Goal: Task Accomplishment & Management: Manage account settings

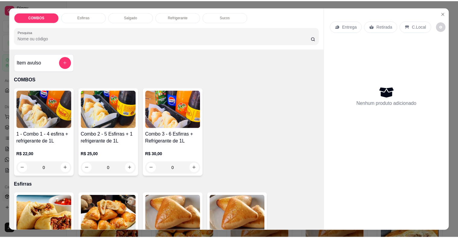
scroll to position [181, 0]
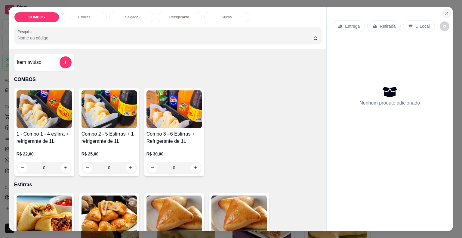
click at [442, 14] on button "Close" at bounding box center [447, 13] width 10 height 10
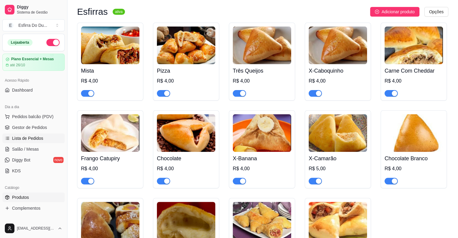
click at [29, 141] on span "Lista de Pedidos" at bounding box center [27, 138] width 31 height 6
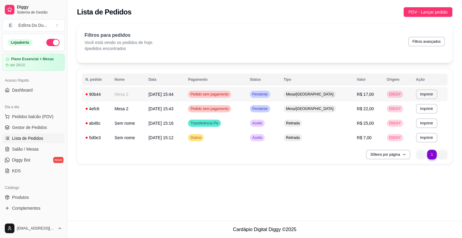
click at [269, 96] on span "Pendente" at bounding box center [260, 94] width 18 height 5
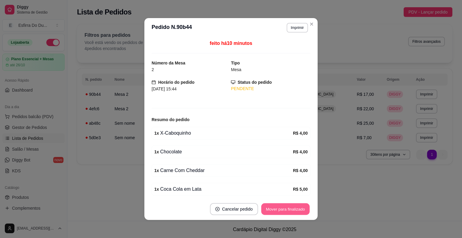
click at [291, 210] on button "Mover para finalizado" at bounding box center [286, 209] width 48 height 12
click at [291, 210] on div "Mover para finalizado" at bounding box center [286, 209] width 50 height 12
click at [291, 210] on div "Mover para finalizado" at bounding box center [281, 209] width 58 height 12
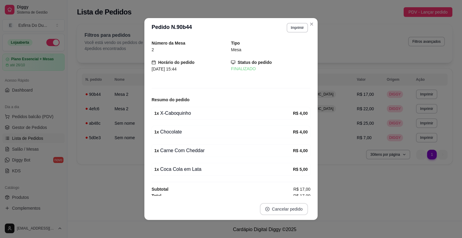
click at [291, 210] on button "Cancelar pedido" at bounding box center [284, 209] width 48 height 12
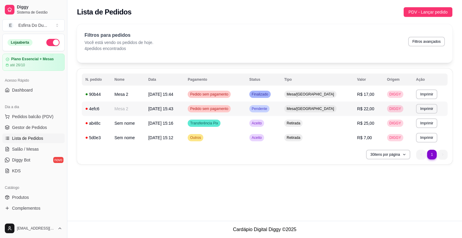
click at [269, 110] on td "Pendente" at bounding box center [263, 108] width 35 height 14
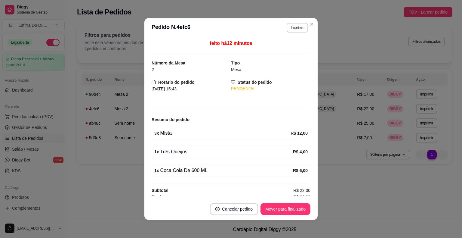
click at [293, 216] on footer "Cancelar pedido Mover para finalizado" at bounding box center [231, 209] width 173 height 22
click at [293, 210] on button "Mover para finalizado" at bounding box center [286, 209] width 50 height 12
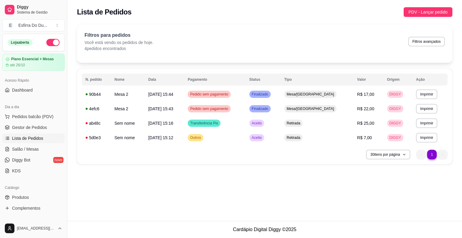
click at [382, 210] on div "**********" at bounding box center [264, 110] width 395 height 221
click at [263, 138] on span "Aceito" at bounding box center [257, 137] width 12 height 5
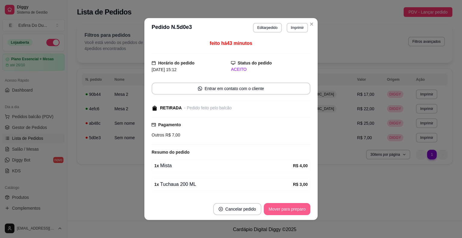
click at [286, 205] on button "Mover para preparo" at bounding box center [287, 209] width 47 height 12
click at [284, 209] on button "Mover para retirada disponível" at bounding box center [277, 209] width 67 height 12
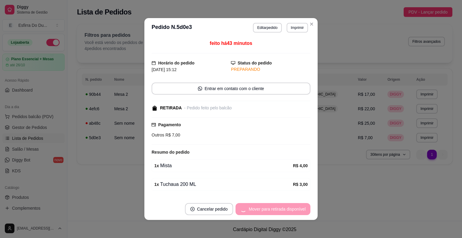
click at [284, 209] on div "Mover para retirada disponível" at bounding box center [273, 209] width 75 height 12
click at [284, 209] on div "Mover para finalizado" at bounding box center [281, 209] width 58 height 12
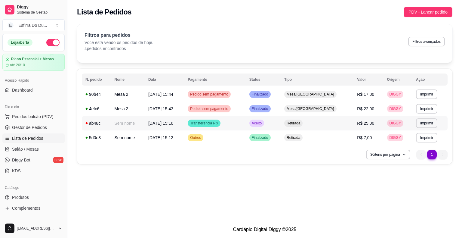
click at [270, 126] on td "Aceito" at bounding box center [263, 123] width 35 height 14
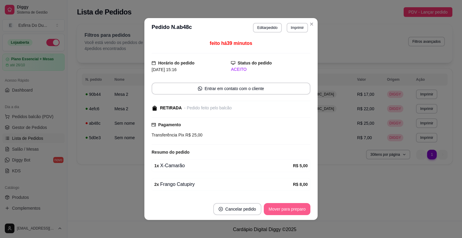
click at [288, 209] on button "Mover para preparo" at bounding box center [287, 209] width 47 height 12
click at [288, 209] on div "Mover para preparo" at bounding box center [287, 209] width 47 height 12
click at [288, 209] on button "Mover para retirada disponível" at bounding box center [277, 209] width 64 height 12
click at [288, 209] on div "Mover para retirada disponível" at bounding box center [277, 209] width 67 height 12
click at [288, 209] on button "Mover para finalizado" at bounding box center [286, 209] width 50 height 12
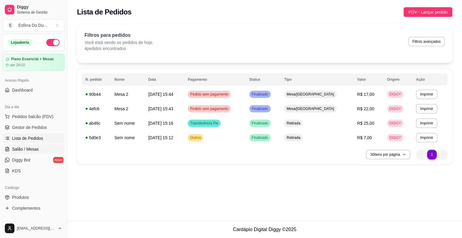
click at [22, 147] on span "Salão / Mesas" at bounding box center [25, 149] width 27 height 6
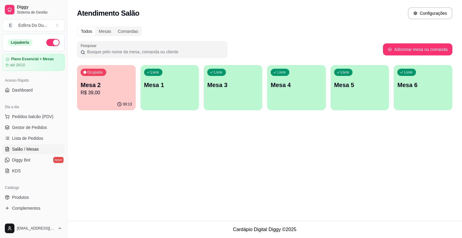
click at [117, 74] on div "Ocupada Mesa 2 R$ 39,00" at bounding box center [106, 81] width 59 height 33
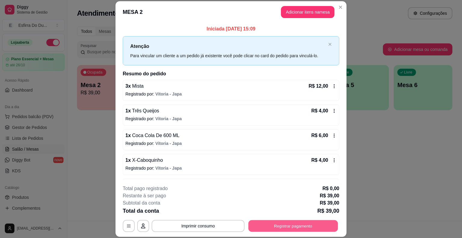
click at [269, 226] on button "Registrar pagamento" at bounding box center [294, 226] width 90 height 12
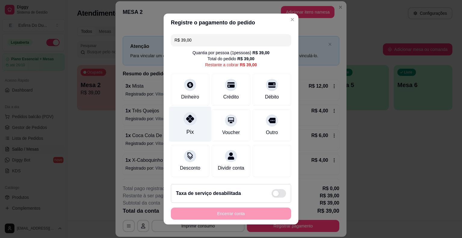
click at [178, 124] on div "Pix" at bounding box center [190, 124] width 42 height 35
click at [194, 126] on div "Pix" at bounding box center [190, 124] width 42 height 35
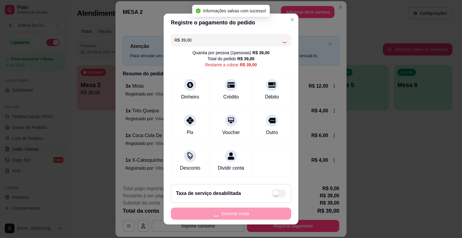
type input "R$ 0,00"
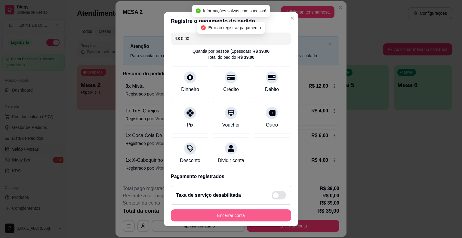
click at [217, 214] on button "Encerrar conta" at bounding box center [231, 215] width 120 height 12
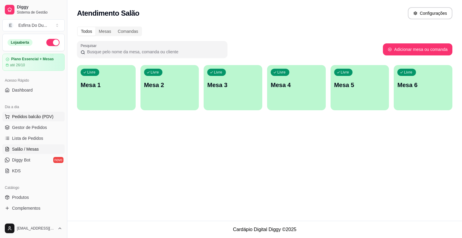
click at [45, 115] on span "Pedidos balcão (PDV)" at bounding box center [33, 117] width 42 height 6
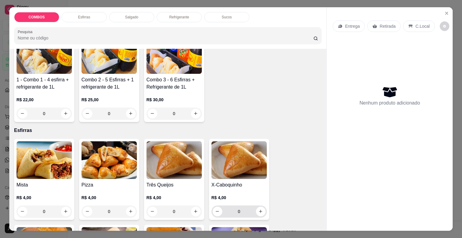
scroll to position [90, 0]
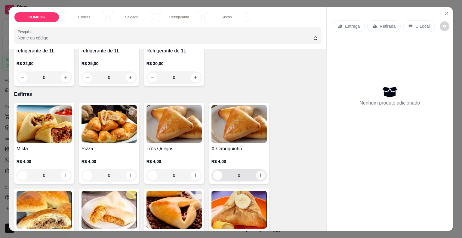
click at [259, 173] on icon "increase-product-quantity" at bounding box center [261, 175] width 5 height 5
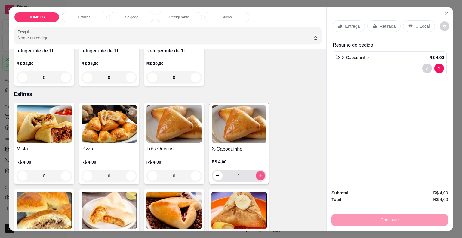
click at [258, 173] on icon "increase-product-quantity" at bounding box center [260, 175] width 5 height 5
type input "3"
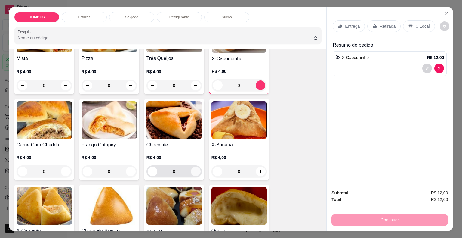
click at [194, 170] on icon "increase-product-quantity" at bounding box center [196, 171] width 5 height 5
type input "1"
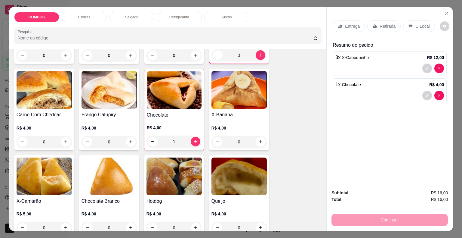
scroll to position [90, 0]
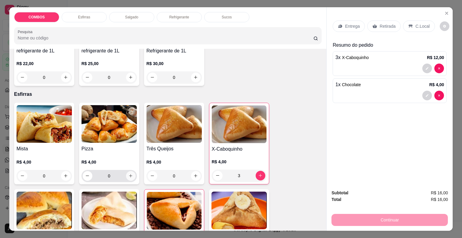
click at [129, 175] on icon "increase-product-quantity" at bounding box center [131, 175] width 5 height 5
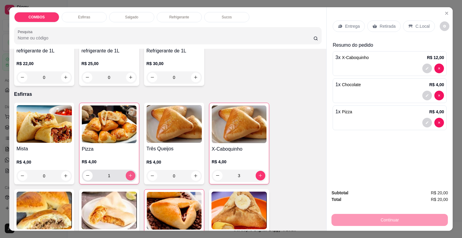
click at [126, 175] on button "increase-product-quantity" at bounding box center [131, 176] width 10 height 10
type input "2"
click at [380, 25] on p "Retirada" at bounding box center [388, 26] width 16 height 6
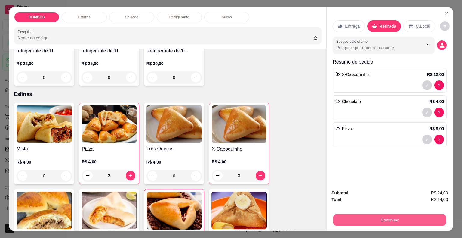
click at [358, 218] on button "Continuar" at bounding box center [390, 220] width 113 height 12
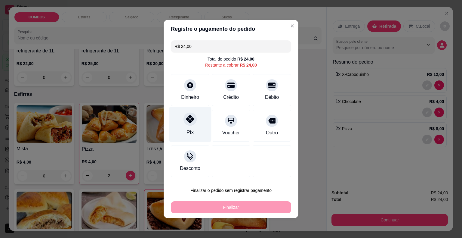
click at [190, 131] on div "Pix" at bounding box center [190, 132] width 7 height 8
type input "R$ 0,00"
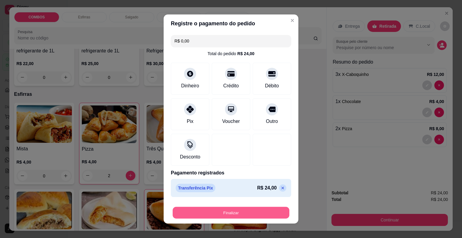
click at [225, 211] on button "Finalizar" at bounding box center [231, 213] width 117 height 12
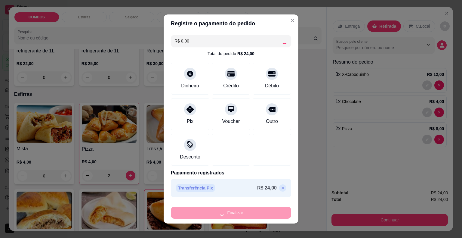
type input "0"
type input "-R$ 24,00"
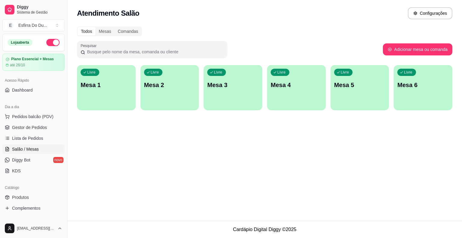
click at [34, 146] on span "Salão / Mesas" at bounding box center [25, 149] width 27 height 6
click at [38, 116] on span "Pedidos balcão (PDV)" at bounding box center [33, 117] width 42 height 6
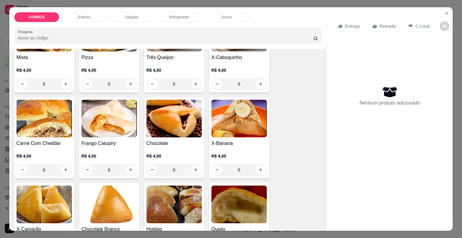
scroll to position [241, 0]
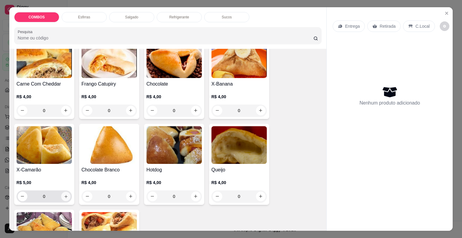
click at [67, 194] on button "increase-product-quantity" at bounding box center [65, 195] width 9 height 9
type input "1"
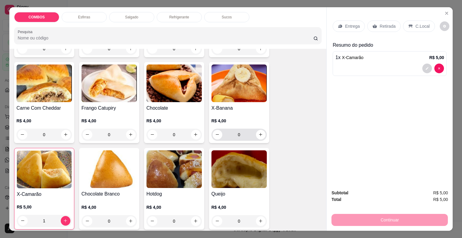
scroll to position [151, 0]
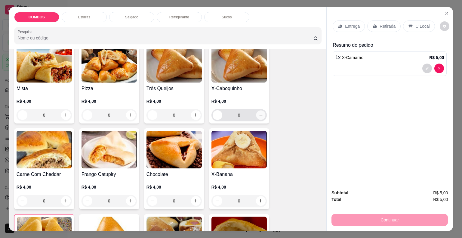
click at [259, 113] on icon "increase-product-quantity" at bounding box center [261, 115] width 5 height 5
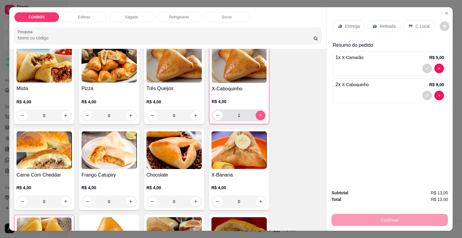
type input "2"
click at [389, 17] on div "Entrega Retirada C.Local" at bounding box center [390, 26] width 114 height 21
click at [386, 25] on p "Retirada" at bounding box center [388, 26] width 16 height 6
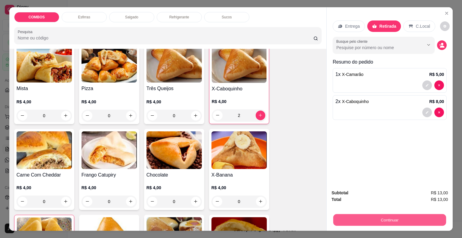
click at [379, 219] on button "Continuar" at bounding box center [390, 220] width 113 height 12
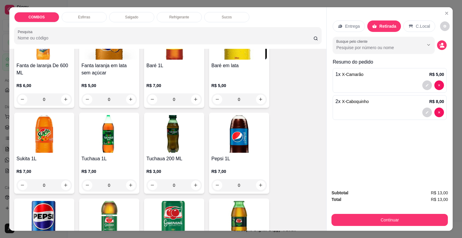
scroll to position [1174, 0]
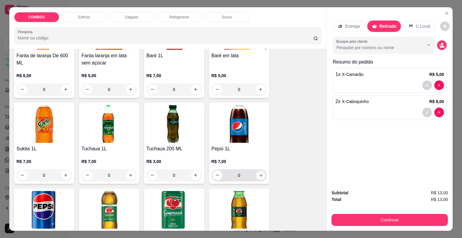
click at [261, 170] on button "increase-product-quantity" at bounding box center [260, 174] width 9 height 9
type input "1"
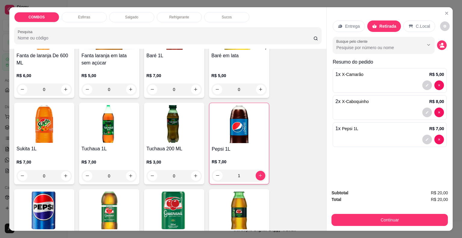
drag, startPoint x: 391, startPoint y: 211, endPoint x: 387, endPoint y: 216, distance: 6.0
click at [391, 212] on div "Continuar" at bounding box center [390, 219] width 117 height 14
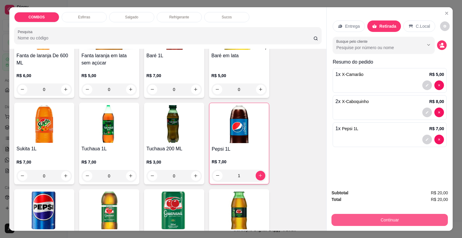
click at [387, 216] on button "Continuar" at bounding box center [390, 220] width 117 height 12
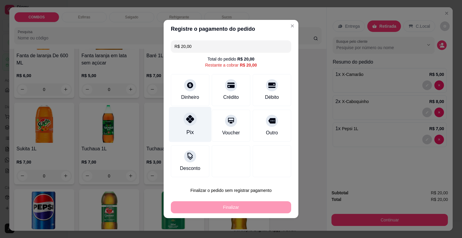
drag, startPoint x: 188, startPoint y: 123, endPoint x: 191, endPoint y: 129, distance: 7.3
click at [188, 123] on div at bounding box center [190, 118] width 13 height 13
type input "R$ 0,00"
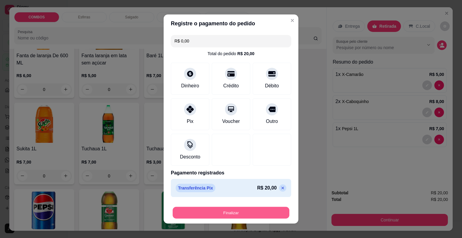
click at [193, 211] on button "Finalizar" at bounding box center [231, 213] width 117 height 12
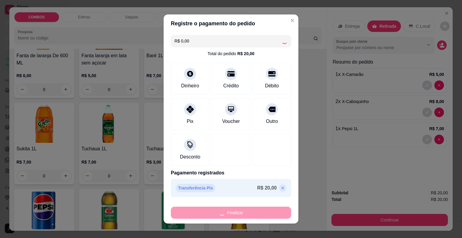
type input "0"
type input "-R$ 20,00"
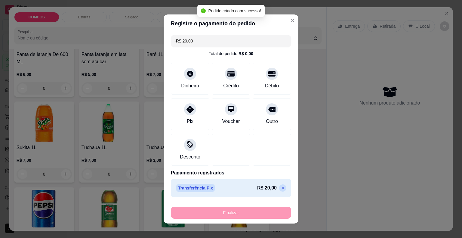
scroll to position [1173, 0]
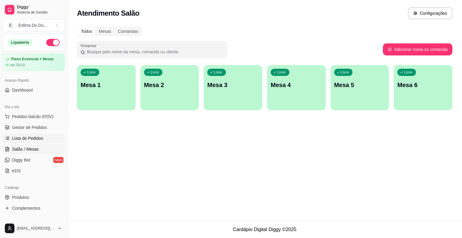
click at [10, 138] on link "Lista de Pedidos" at bounding box center [33, 138] width 62 height 10
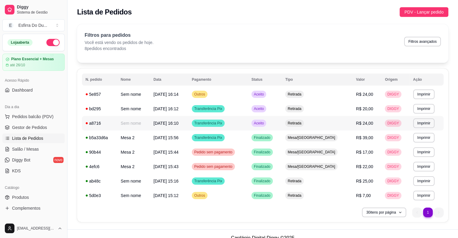
click at [265, 124] on span "Aceito" at bounding box center [259, 123] width 12 height 5
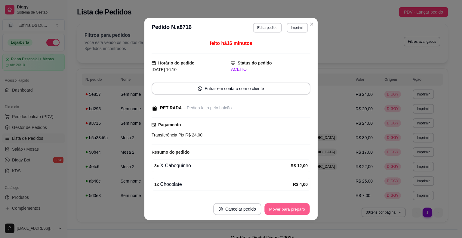
click at [278, 209] on button "Mover para preparo" at bounding box center [287, 209] width 45 height 12
click at [278, 209] on div "Mover para preparo" at bounding box center [283, 209] width 55 height 12
click at [278, 209] on button "Mover para retirada disponível" at bounding box center [277, 209] width 67 height 12
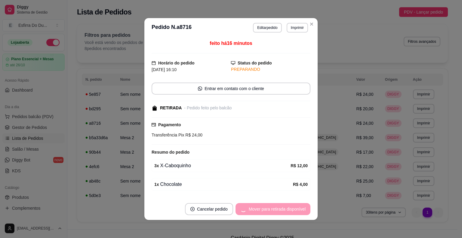
click at [278, 209] on div "Mover para retirada disponível" at bounding box center [273, 209] width 75 height 12
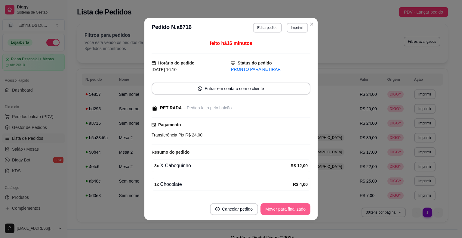
click at [278, 209] on button "Mover para finalizado" at bounding box center [286, 209] width 50 height 12
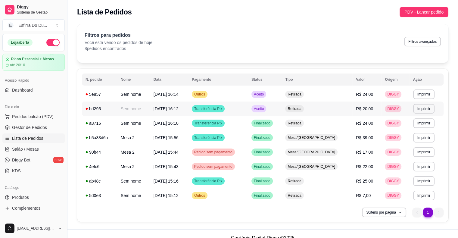
click at [265, 110] on span "Aceito" at bounding box center [259, 108] width 12 height 5
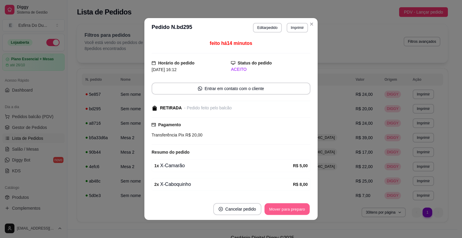
click at [275, 213] on button "Mover para preparo" at bounding box center [287, 209] width 45 height 12
click at [275, 213] on div "Mover para preparo" at bounding box center [283, 209] width 55 height 12
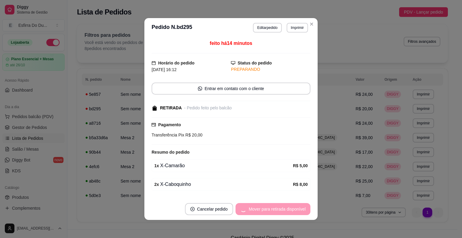
click at [275, 213] on div "Mover para retirada disponível" at bounding box center [273, 209] width 75 height 12
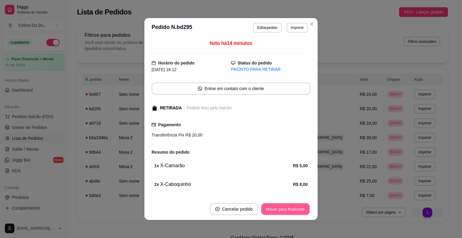
click at [275, 213] on button "Mover para finalizado" at bounding box center [286, 209] width 48 height 12
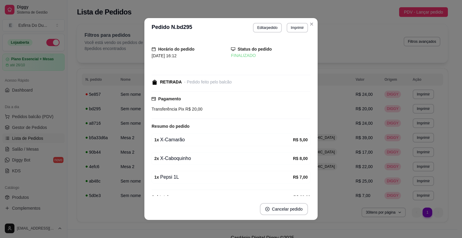
click at [315, 166] on div "Horário do pedido [DATE] 16:12 Status do pedido FINALIZADO RETIRADA - Pedido fe…" at bounding box center [231, 117] width 173 height 161
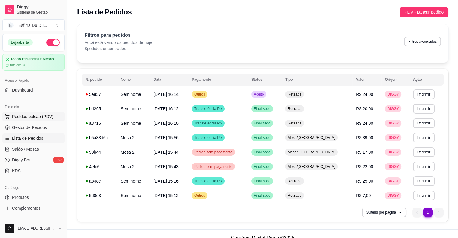
click at [30, 117] on span "Pedidos balcão (PDV)" at bounding box center [33, 117] width 42 height 6
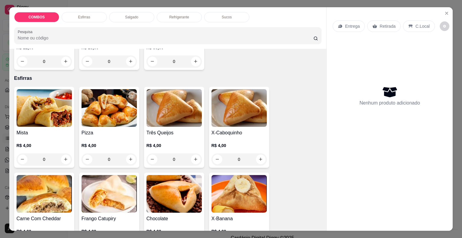
scroll to position [120, 0]
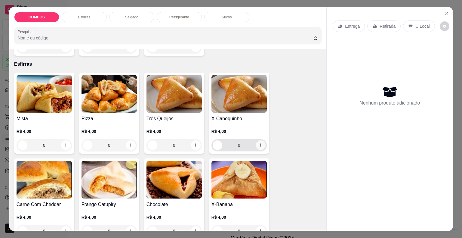
click at [260, 143] on icon "increase-product-quantity" at bounding box center [261, 145] width 5 height 5
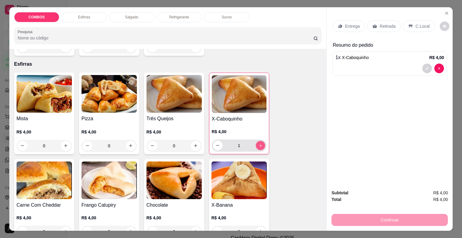
click at [260, 143] on icon "increase-product-quantity" at bounding box center [260, 145] width 5 height 5
type input "2"
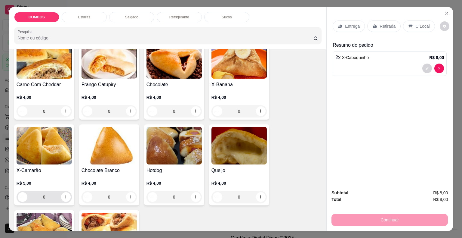
scroll to position [301, 0]
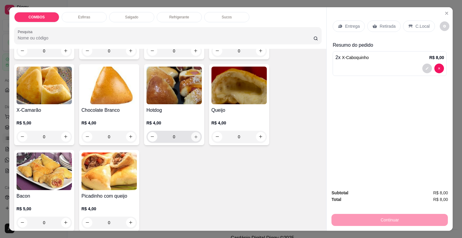
click at [194, 137] on button "increase-product-quantity" at bounding box center [195, 136] width 9 height 9
type input "1"
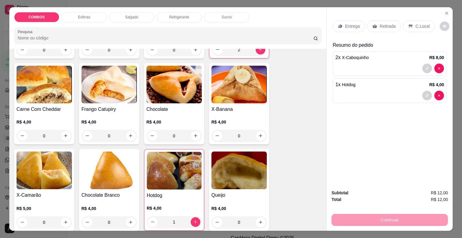
scroll to position [151, 0]
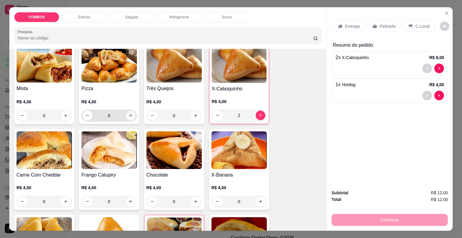
click at [126, 112] on button "increase-product-quantity" at bounding box center [131, 116] width 10 height 10
type input "1"
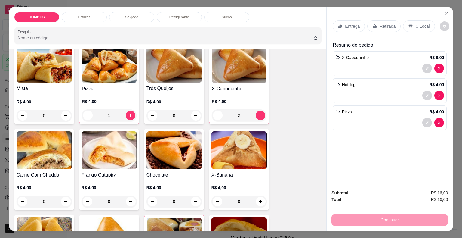
click at [381, 23] on p "Retirada" at bounding box center [388, 26] width 16 height 6
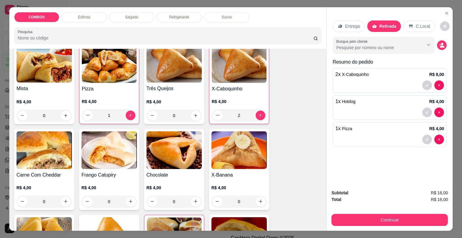
click at [357, 224] on div "Subtotal R$ 16,00 Total R$ 16,00 Continuar" at bounding box center [390, 208] width 126 height 46
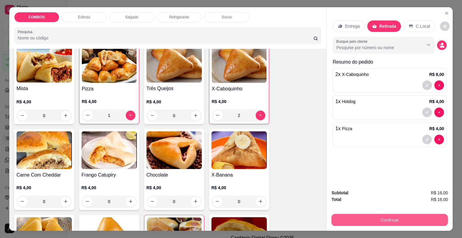
click at [394, 223] on button "Continuar" at bounding box center [390, 220] width 117 height 12
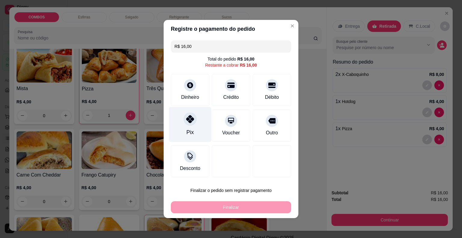
drag, startPoint x: 176, startPoint y: 128, endPoint x: 196, endPoint y: 136, distance: 21.4
click at [177, 128] on div "Pix" at bounding box center [190, 124] width 42 height 35
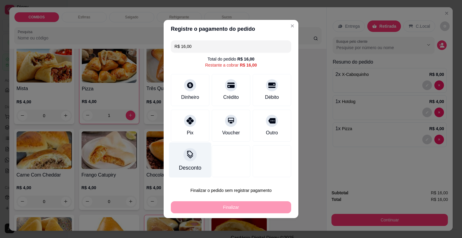
type input "R$ 0,00"
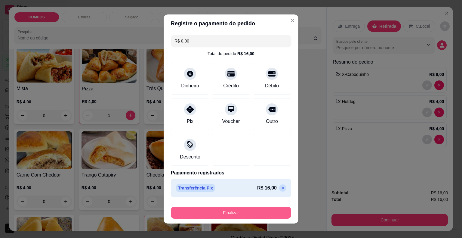
click at [203, 215] on button "Finalizar" at bounding box center [231, 213] width 120 height 12
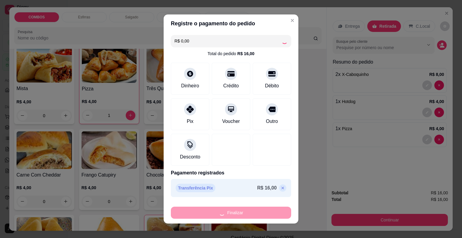
type input "0"
type input "-R$ 16,00"
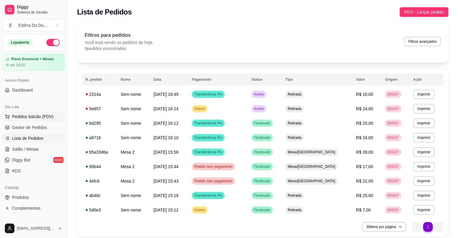
click at [41, 114] on span "Pedidos balcão (PDV)" at bounding box center [33, 117] width 42 height 6
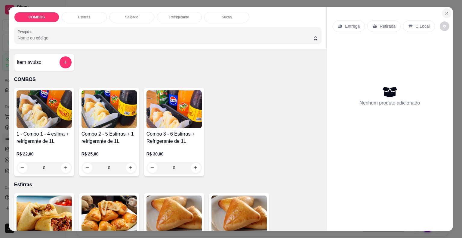
click at [447, 11] on icon "Close" at bounding box center [447, 13] width 5 height 5
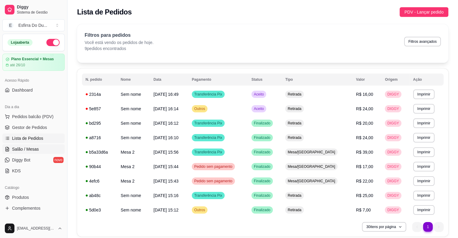
click at [18, 147] on span "Salão / Mesas" at bounding box center [25, 149] width 27 height 6
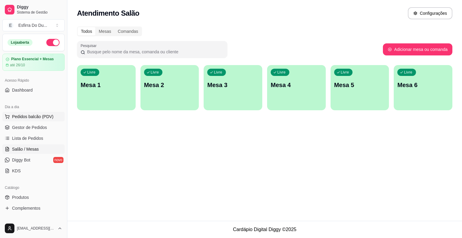
click at [37, 117] on span "Pedidos balcão (PDV)" at bounding box center [33, 117] width 42 height 6
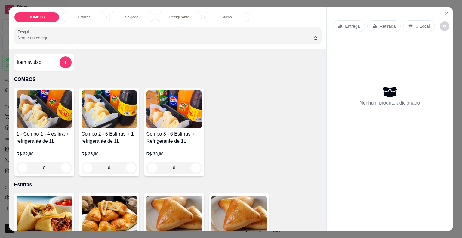
click at [331, 179] on div "Entrega Retirada C.Local Nenhum produto adicionado" at bounding box center [390, 114] width 126 height 214
click at [190, 165] on div "0" at bounding box center [174, 168] width 55 height 12
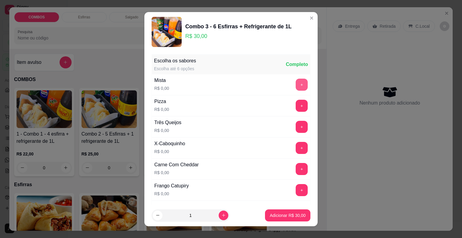
click at [296, 85] on button "+" at bounding box center [302, 85] width 12 height 12
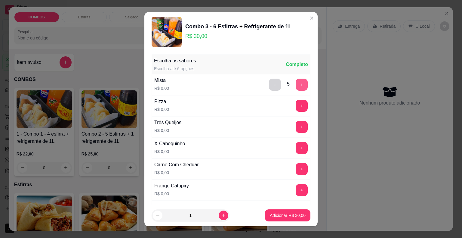
click at [296, 85] on button "+" at bounding box center [302, 85] width 12 height 12
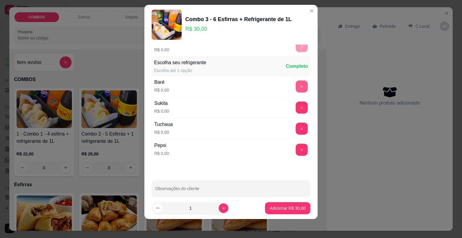
scroll to position [290, 0]
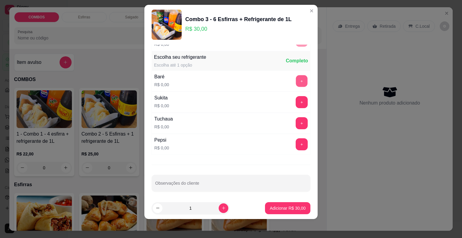
click at [296, 80] on button "+" at bounding box center [302, 81] width 12 height 12
click at [272, 208] on p "Adicionar R$ 30,00" at bounding box center [288, 208] width 36 height 6
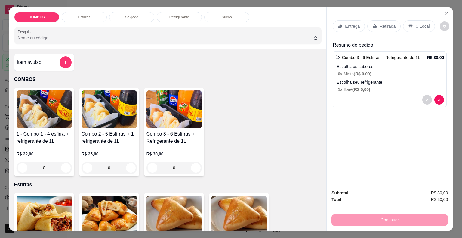
click at [380, 23] on p "Retirada" at bounding box center [388, 26] width 16 height 6
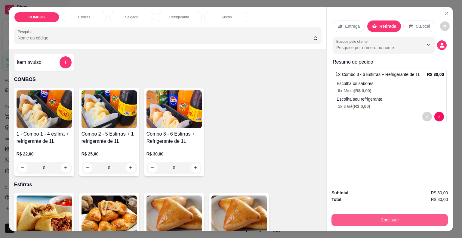
click at [358, 214] on button "Continuar" at bounding box center [390, 220] width 117 height 12
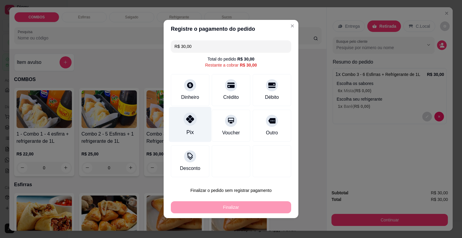
click at [199, 121] on div "Pix" at bounding box center [190, 124] width 42 height 35
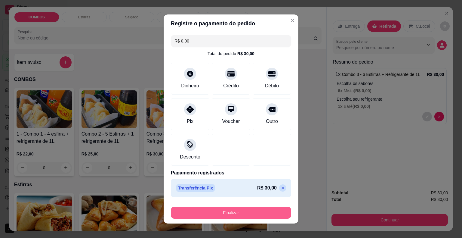
click at [208, 214] on button "Finalizar" at bounding box center [231, 213] width 120 height 12
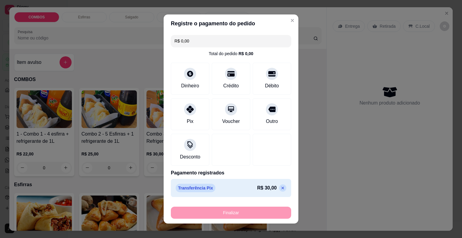
type input "-R$ 30,00"
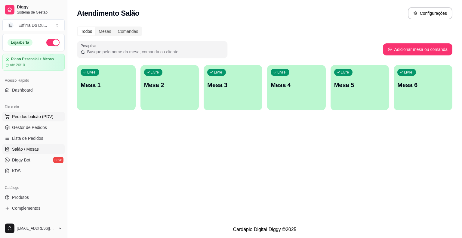
click at [46, 112] on button "Pedidos balcão (PDV)" at bounding box center [33, 117] width 62 height 10
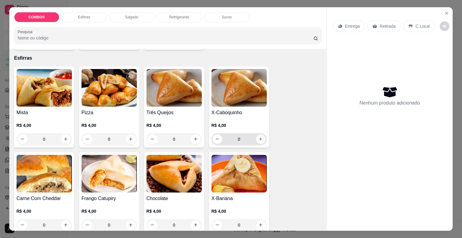
scroll to position [181, 0]
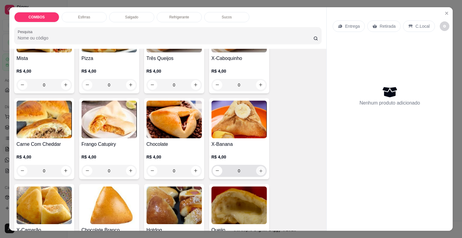
click at [259, 170] on button "increase-product-quantity" at bounding box center [260, 170] width 9 height 9
type input "2"
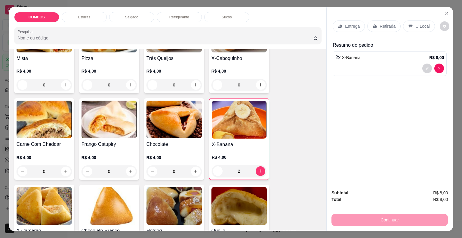
click at [380, 26] on p "Retirada" at bounding box center [388, 26] width 16 height 6
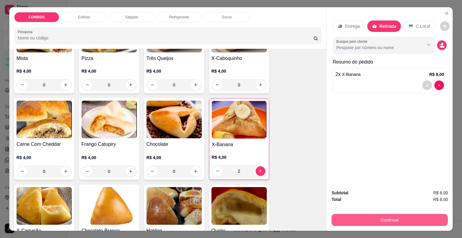
click at [375, 222] on button "Continuar" at bounding box center [390, 220] width 117 height 12
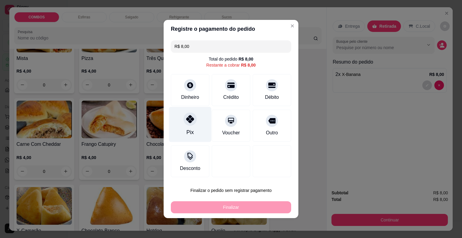
drag, startPoint x: 185, startPoint y: 120, endPoint x: 197, endPoint y: 161, distance: 42.9
click at [185, 120] on div at bounding box center [190, 118] width 13 height 13
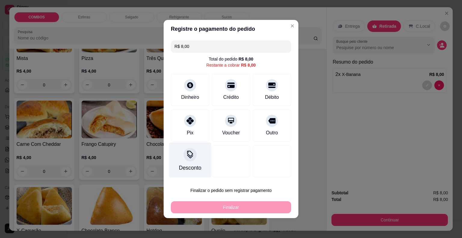
type input "R$ 0,00"
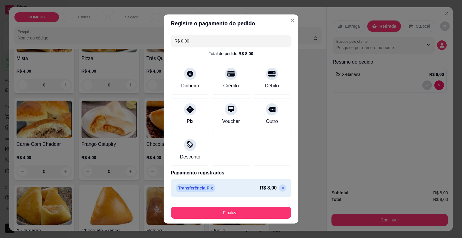
click at [191, 217] on button "Finalizar" at bounding box center [231, 213] width 120 height 12
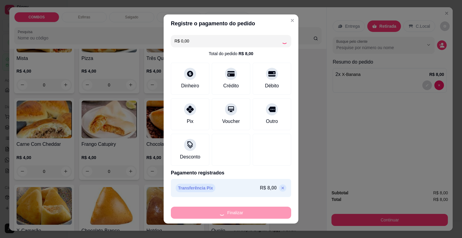
type input "0"
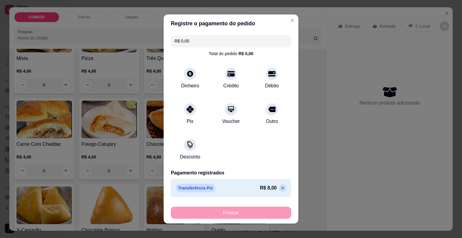
type input "-R$ 8,00"
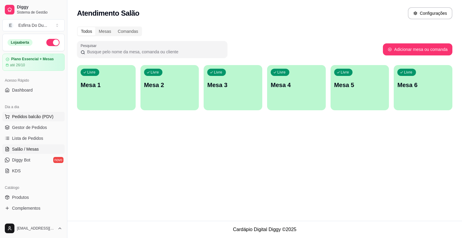
click at [33, 117] on span "Pedidos balcão (PDV)" at bounding box center [33, 117] width 42 height 6
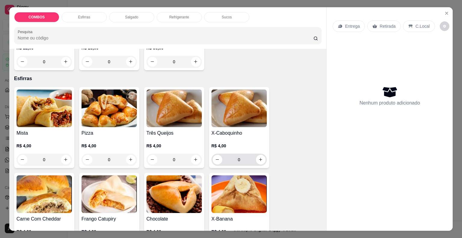
scroll to position [120, 0]
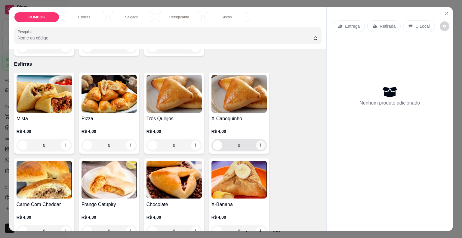
click at [259, 145] on button "increase-product-quantity" at bounding box center [261, 145] width 10 height 10
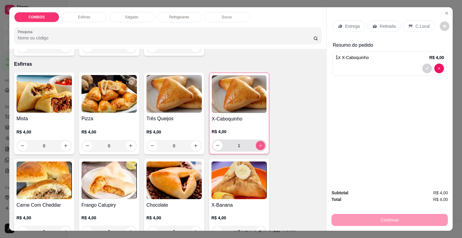
click at [259, 145] on button "increase-product-quantity" at bounding box center [260, 145] width 9 height 9
type input "3"
click at [129, 144] on icon "increase-product-quantity" at bounding box center [131, 145] width 5 height 5
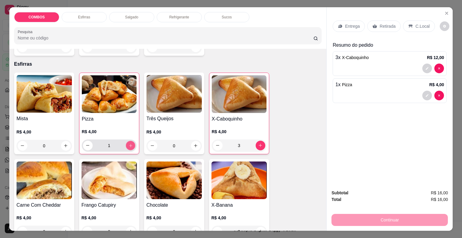
click at [128, 144] on icon "increase-product-quantity" at bounding box center [130, 145] width 5 height 5
type input "3"
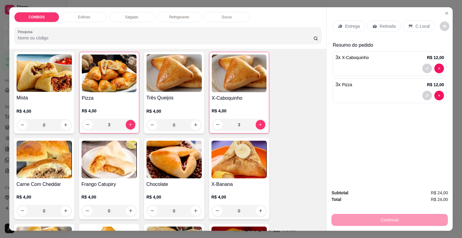
scroll to position [151, 0]
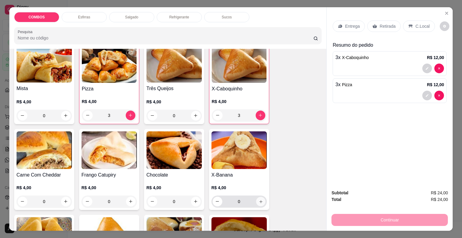
click at [256, 201] on button "increase-product-quantity" at bounding box center [260, 201] width 9 height 9
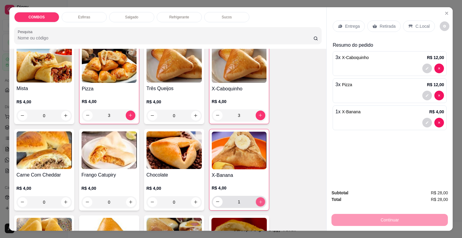
click at [258, 201] on icon "increase-product-quantity" at bounding box center [260, 201] width 5 height 5
type input "2"
click at [195, 114] on icon "increase-product-quantity" at bounding box center [196, 115] width 5 height 5
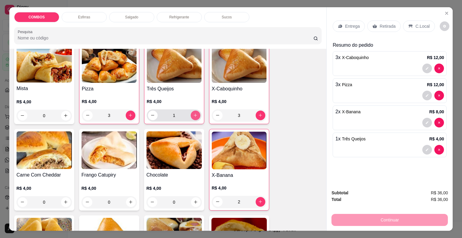
click at [195, 114] on icon "increase-product-quantity" at bounding box center [195, 115] width 5 height 5
type input "2"
click at [193, 203] on button "increase-product-quantity" at bounding box center [195, 201] width 9 height 9
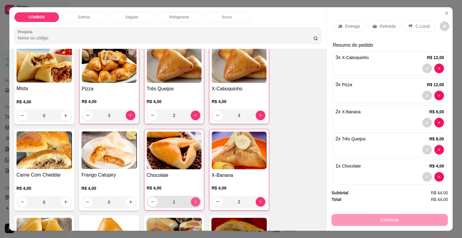
click at [193, 203] on button "increase-product-quantity" at bounding box center [195, 201] width 9 height 9
type input "2"
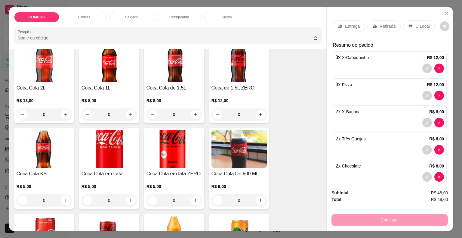
scroll to position [692, 0]
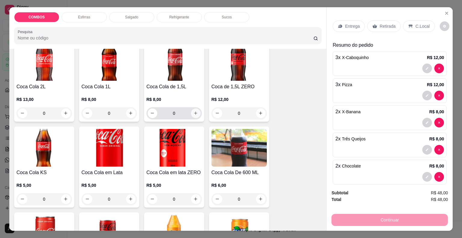
click at [194, 114] on button "increase-product-quantity" at bounding box center [196, 113] width 10 height 10
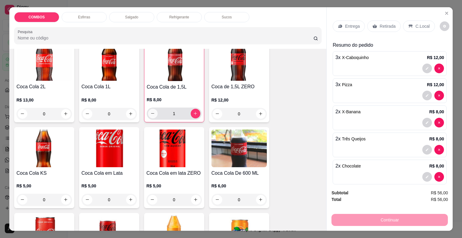
click at [151, 111] on icon "decrease-product-quantity" at bounding box center [153, 113] width 5 height 5
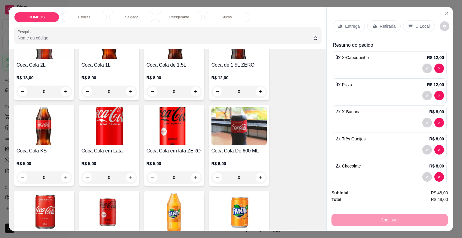
scroll to position [632, 0]
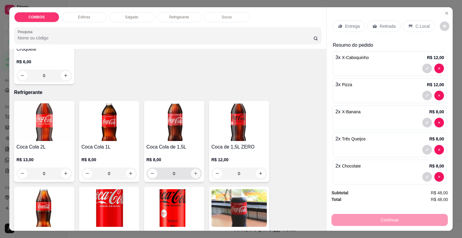
click at [196, 173] on button "increase-product-quantity" at bounding box center [196, 174] width 10 height 10
type input "1"
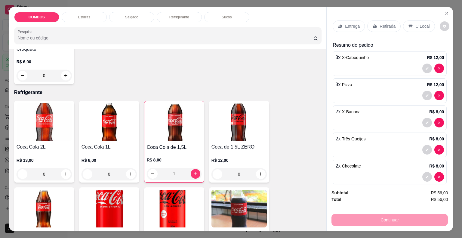
click at [375, 21] on div "Retirada" at bounding box center [384, 25] width 33 height 11
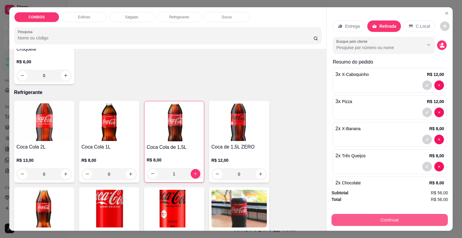
click at [347, 214] on button "Continuar" at bounding box center [390, 220] width 117 height 12
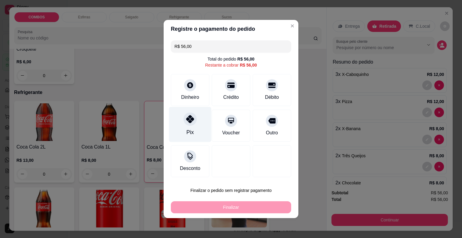
click at [185, 129] on div "Pix" at bounding box center [190, 124] width 42 height 35
type input "R$ 0,00"
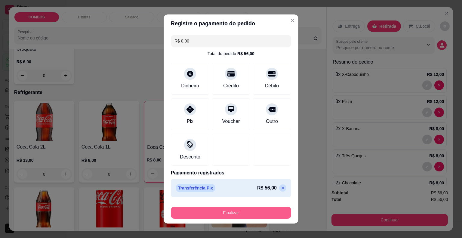
click at [202, 214] on button "Finalizar" at bounding box center [231, 213] width 120 height 12
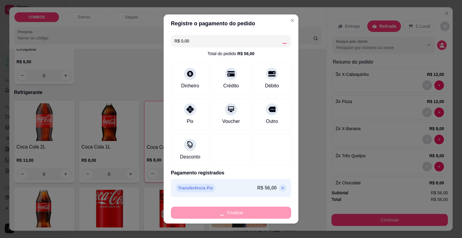
type input "0"
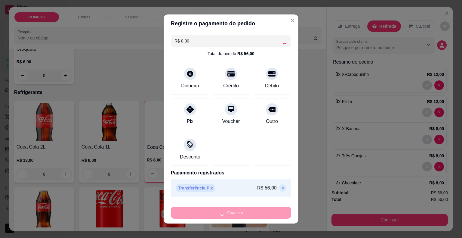
type input "0"
type input "-R$ 56,00"
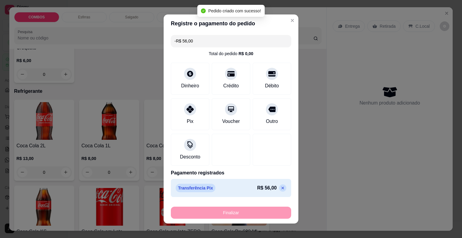
scroll to position [631, 0]
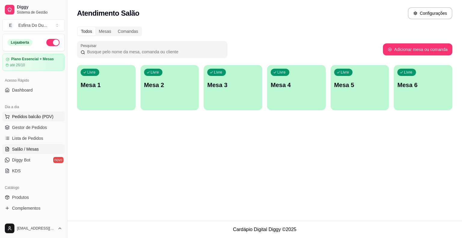
click at [45, 115] on span "Pedidos balcão (PDV)" at bounding box center [33, 117] width 42 height 6
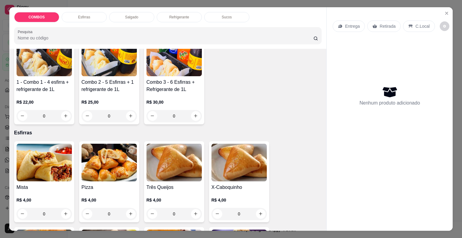
scroll to position [60, 0]
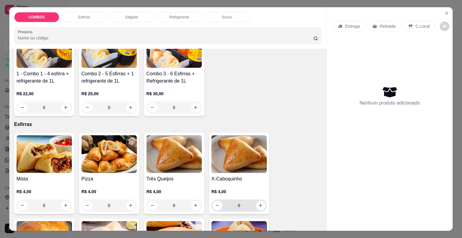
click at [264, 204] on div "0" at bounding box center [239, 205] width 55 height 12
click at [263, 203] on div "0" at bounding box center [239, 205] width 55 height 12
click at [257, 205] on button "increase-product-quantity" at bounding box center [260, 205] width 9 height 9
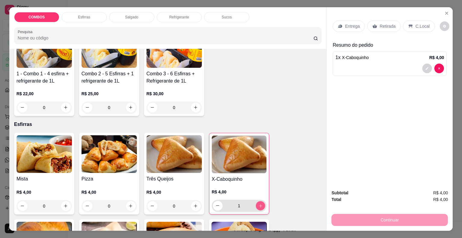
click at [257, 205] on button "increase-product-quantity" at bounding box center [260, 205] width 9 height 9
type input "3"
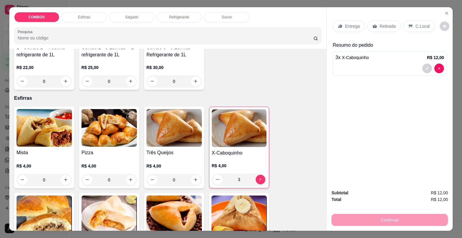
scroll to position [120, 0]
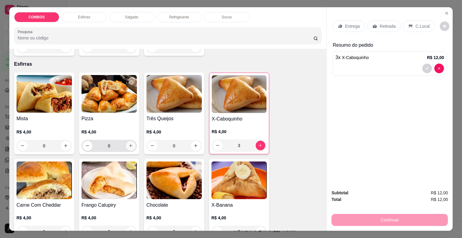
click at [129, 143] on icon "increase-product-quantity" at bounding box center [131, 145] width 5 height 5
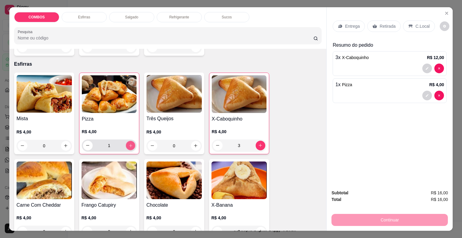
click at [128, 143] on icon "increase-product-quantity" at bounding box center [130, 145] width 5 height 5
type input "3"
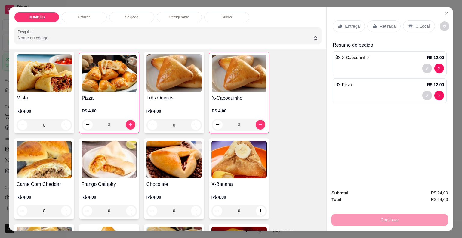
scroll to position [151, 0]
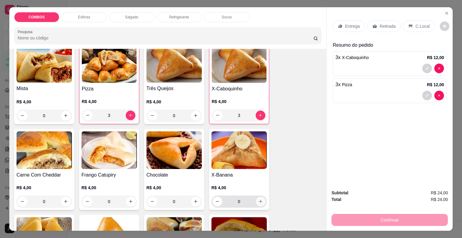
click at [259, 199] on icon "increase-product-quantity" at bounding box center [261, 201] width 5 height 5
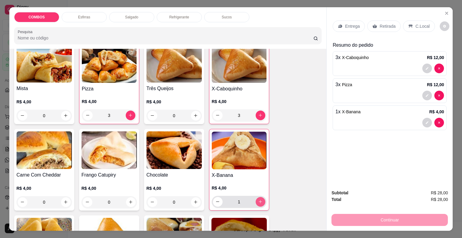
click at [259, 199] on icon "increase-product-quantity" at bounding box center [260, 201] width 5 height 5
type input "2"
click at [194, 113] on icon "increase-product-quantity" at bounding box center [196, 115] width 5 height 5
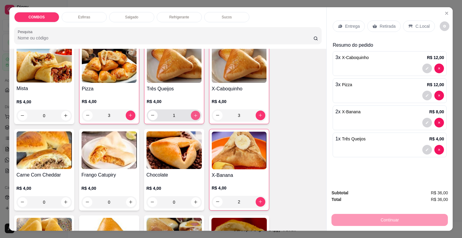
click at [194, 113] on icon "increase-product-quantity" at bounding box center [195, 115] width 5 height 5
type input "2"
click at [192, 202] on button "increase-product-quantity" at bounding box center [196, 202] width 10 height 10
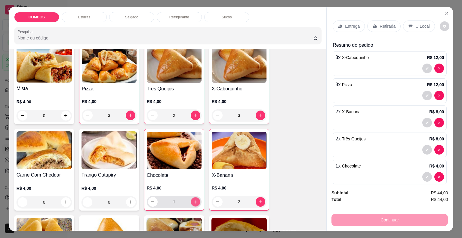
click at [192, 202] on button "increase-product-quantity" at bounding box center [195, 201] width 9 height 9
type input "2"
click at [380, 23] on p "Retirada" at bounding box center [388, 26] width 16 height 6
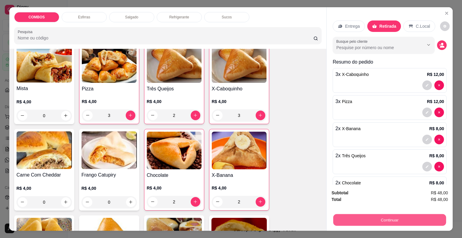
click at [347, 223] on button "Continuar" at bounding box center [390, 220] width 113 height 12
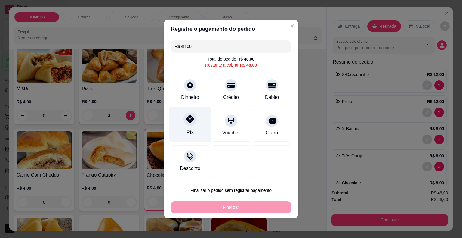
click at [185, 123] on div at bounding box center [190, 118] width 13 height 13
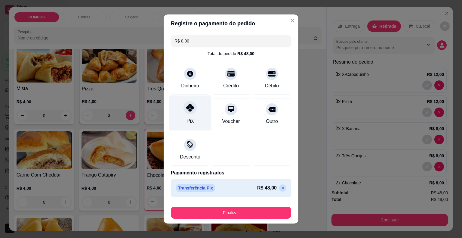
type input "R$ 0,00"
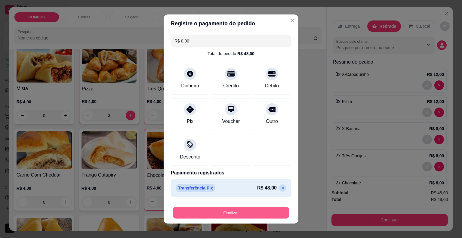
click at [207, 211] on button "Finalizar" at bounding box center [231, 213] width 117 height 12
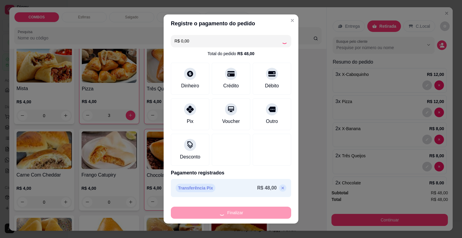
type input "0"
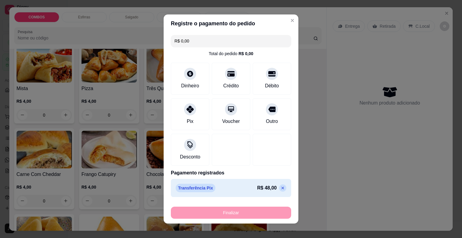
type input "-R$ 48,00"
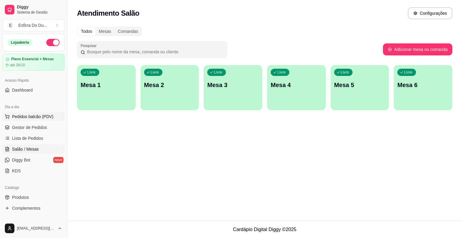
click at [42, 116] on span "Pedidos balcão (PDV)" at bounding box center [33, 117] width 42 height 6
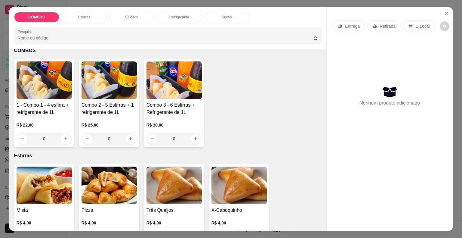
scroll to position [60, 0]
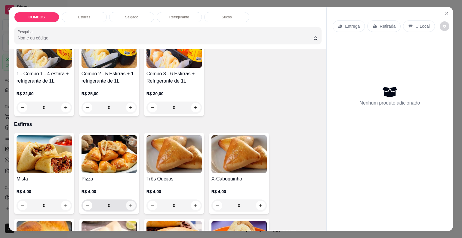
click at [129, 204] on icon "increase-product-quantity" at bounding box center [131, 205] width 5 height 5
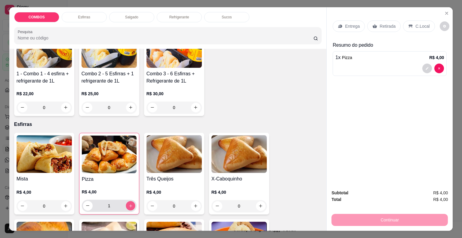
click at [129, 204] on icon "increase-product-quantity" at bounding box center [130, 205] width 5 height 5
type input "2"
click at [194, 204] on icon "increase-product-quantity" at bounding box center [196, 206] width 5 height 5
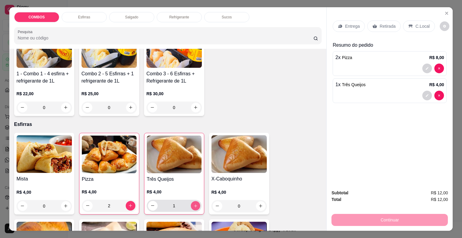
click at [193, 204] on icon "increase-product-quantity" at bounding box center [195, 205] width 5 height 5
type input "2"
click at [64, 204] on icon "increase-product-quantity" at bounding box center [66, 206] width 5 height 5
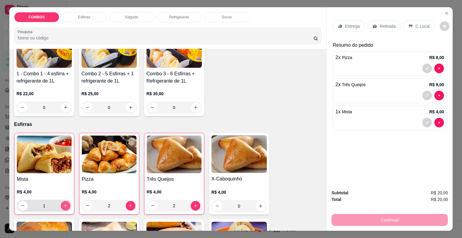
click at [64, 204] on icon "increase-product-quantity" at bounding box center [65, 205] width 3 height 3
type input "2"
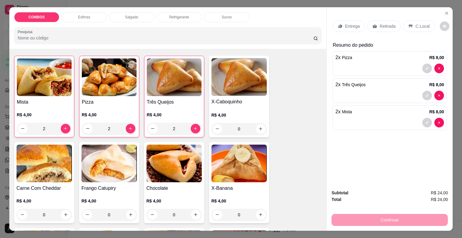
scroll to position [151, 0]
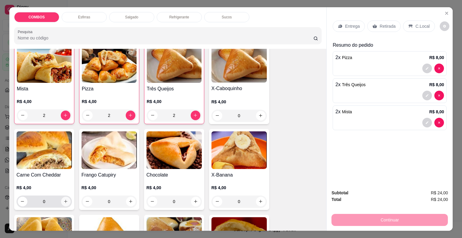
click at [65, 201] on icon "increase-product-quantity" at bounding box center [66, 201] width 5 height 5
type input "1"
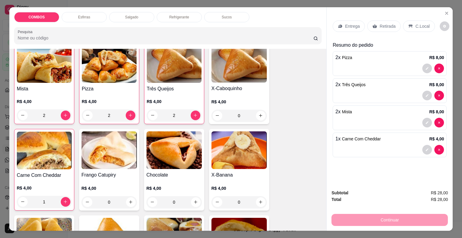
click at [381, 25] on p "Retirada" at bounding box center [388, 26] width 16 height 6
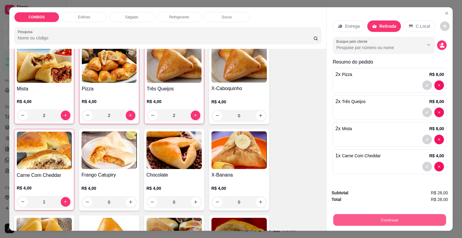
click at [360, 217] on button "Continuar" at bounding box center [390, 220] width 113 height 12
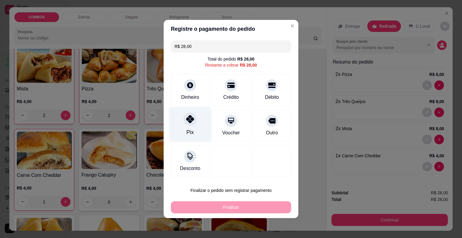
click at [181, 121] on div "Pix" at bounding box center [190, 124] width 42 height 35
type input "R$ 0,00"
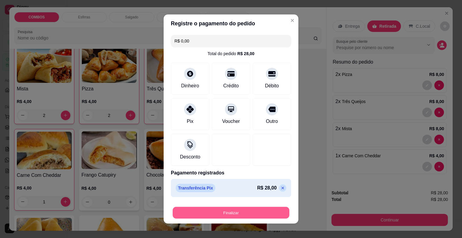
click at [212, 218] on button "Finalizar" at bounding box center [231, 213] width 117 height 12
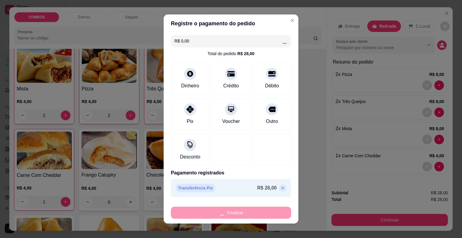
type input "0"
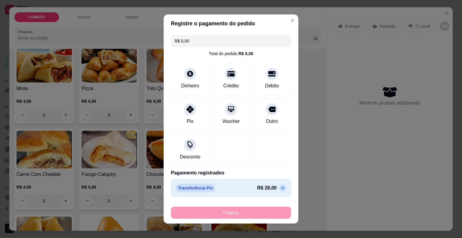
type input "-R$ 28,00"
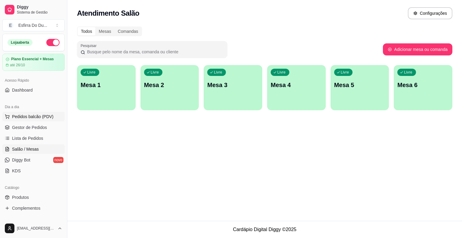
click at [36, 117] on span "Pedidos balcão (PDV)" at bounding box center [33, 117] width 42 height 6
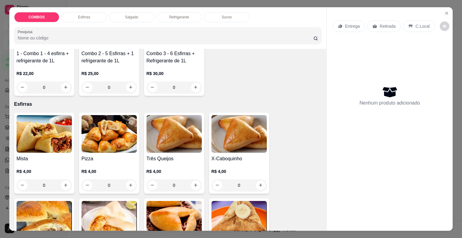
scroll to position [90, 0]
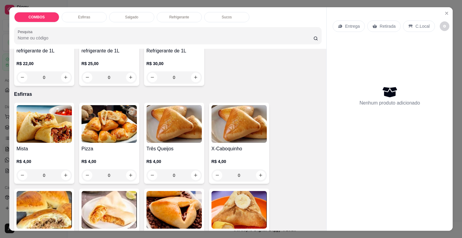
click at [265, 173] on div "X-Caboquinho R$ 4,00 0" at bounding box center [239, 143] width 60 height 81
click at [264, 173] on div "0" at bounding box center [239, 175] width 55 height 12
click at [260, 173] on icon "increase-product-quantity" at bounding box center [261, 175] width 5 height 5
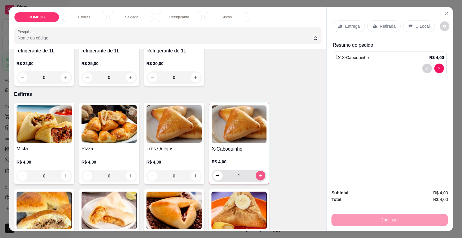
click at [260, 173] on icon "increase-product-quantity" at bounding box center [260, 175] width 5 height 5
click at [259, 176] on button "increase-product-quantity" at bounding box center [261, 176] width 10 height 10
click at [259, 176] on button "increase-product-quantity" at bounding box center [260, 175] width 9 height 9
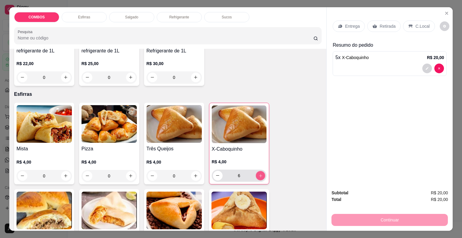
click at [259, 176] on button "increase-product-quantity" at bounding box center [260, 175] width 9 height 9
click at [219, 173] on button "decrease-product-quantity" at bounding box center [217, 175] width 9 height 9
type input "6"
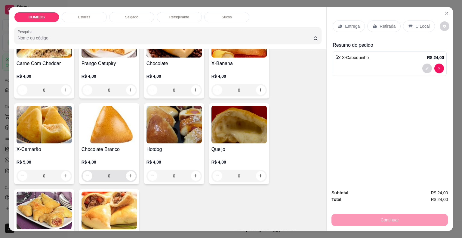
scroll to position [271, 0]
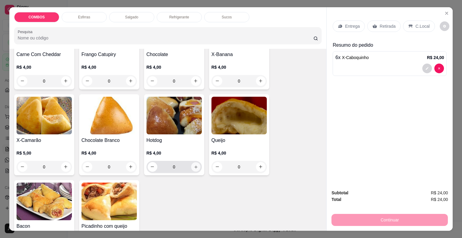
click at [194, 162] on button "increase-product-quantity" at bounding box center [195, 166] width 9 height 9
type input "1"
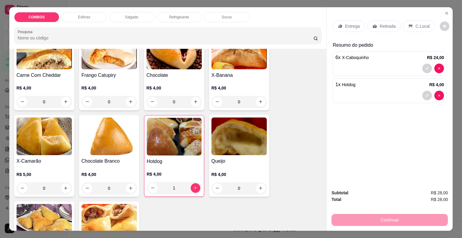
scroll to position [211, 0]
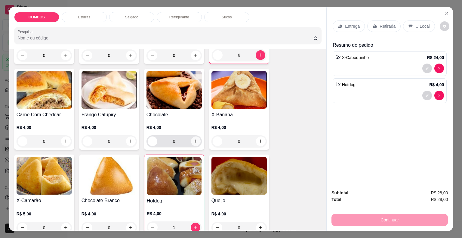
click at [194, 139] on icon "increase-product-quantity" at bounding box center [195, 140] width 3 height 3
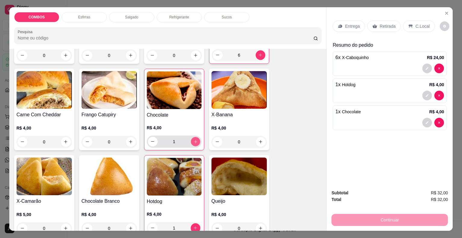
click at [194, 139] on icon "increase-product-quantity" at bounding box center [195, 141] width 5 height 5
type input "2"
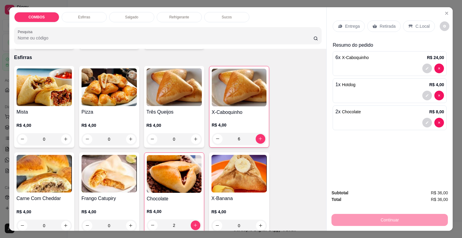
scroll to position [120, 0]
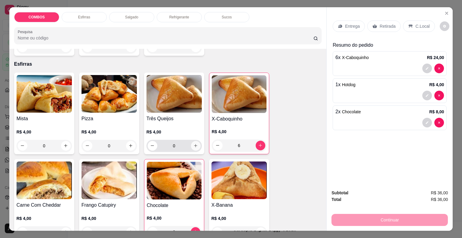
click at [195, 144] on icon "increase-product-quantity" at bounding box center [196, 145] width 5 height 5
click at [195, 144] on icon "increase-product-quantity" at bounding box center [195, 145] width 5 height 5
click at [152, 143] on icon "decrease-product-quantity" at bounding box center [153, 145] width 5 height 5
type input "1"
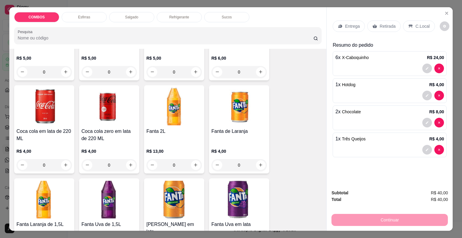
scroll to position [792, 0]
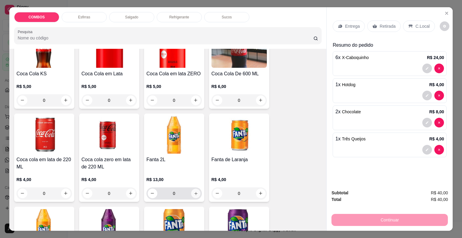
click at [197, 190] on button "increase-product-quantity" at bounding box center [195, 192] width 9 height 9
type input "1"
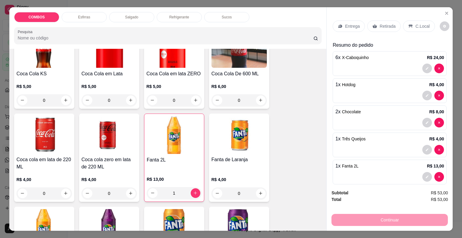
click at [385, 25] on p "Retirada" at bounding box center [388, 26] width 16 height 6
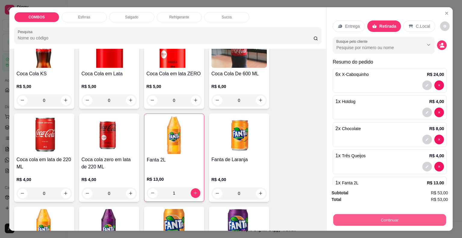
click at [377, 221] on button "Continuar" at bounding box center [390, 220] width 113 height 12
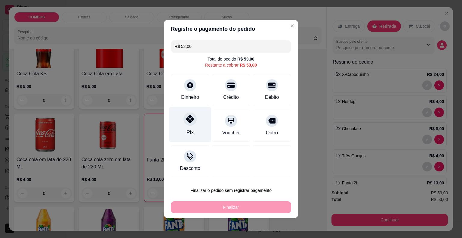
click at [186, 126] on div "Pix" at bounding box center [190, 124] width 42 height 35
type input "R$ 0,00"
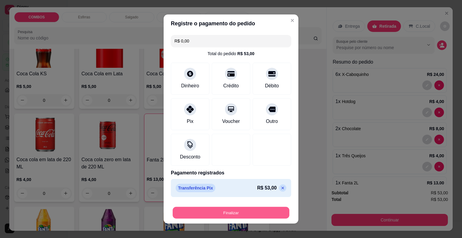
click at [188, 214] on button "Finalizar" at bounding box center [231, 213] width 117 height 12
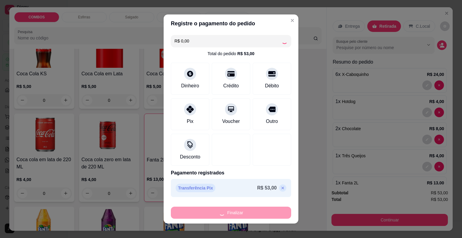
type input "0"
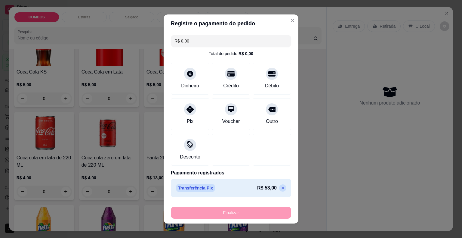
type input "-R$ 53,00"
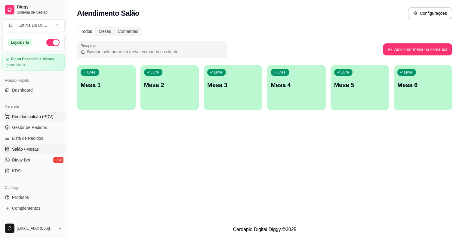
click at [33, 116] on span "Pedidos balcão (PDV)" at bounding box center [33, 117] width 42 height 6
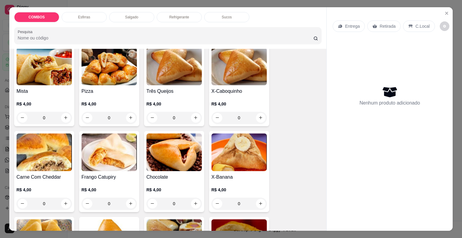
scroll to position [151, 0]
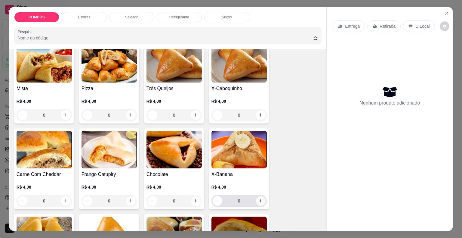
click at [256, 200] on button "increase-product-quantity" at bounding box center [261, 201] width 10 height 10
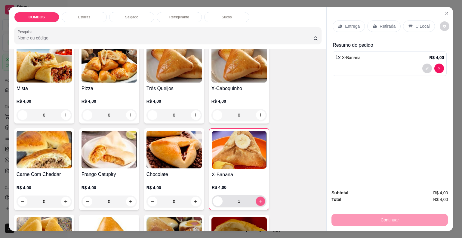
click at [258, 200] on icon "increase-product-quantity" at bounding box center [260, 201] width 5 height 5
type input "2"
click at [65, 115] on button "increase-product-quantity" at bounding box center [66, 115] width 10 height 10
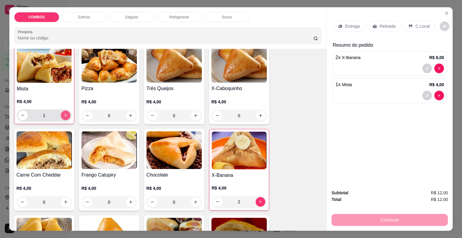
click at [65, 115] on button "increase-product-quantity" at bounding box center [66, 115] width 10 height 10
type input "2"
click at [393, 22] on div "Retirada" at bounding box center [384, 25] width 33 height 11
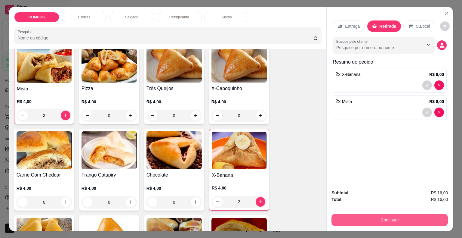
click at [345, 214] on button "Continuar" at bounding box center [390, 220] width 117 height 12
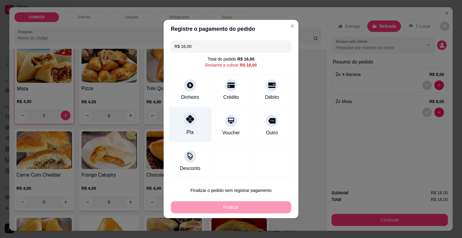
click at [187, 133] on div "Pix" at bounding box center [190, 132] width 7 height 8
type input "R$ 0,00"
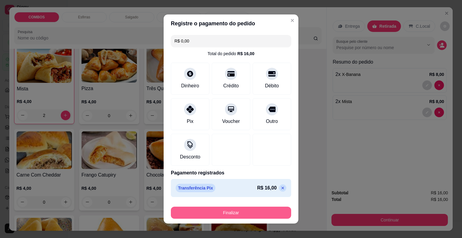
click at [185, 215] on button "Finalizar" at bounding box center [231, 213] width 120 height 12
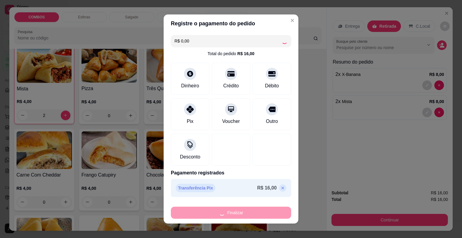
type input "0"
type input "-R$ 16,00"
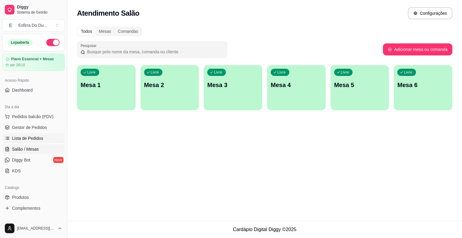
click at [23, 137] on span "Lista de Pedidos" at bounding box center [27, 138] width 31 height 6
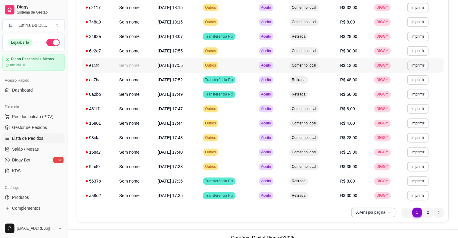
scroll to position [326, 0]
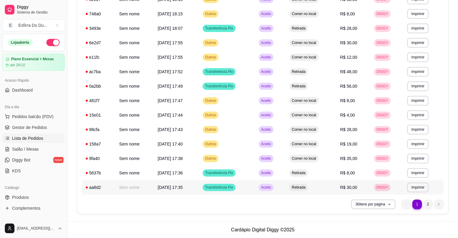
click at [269, 187] on span "Aceito" at bounding box center [266, 187] width 12 height 5
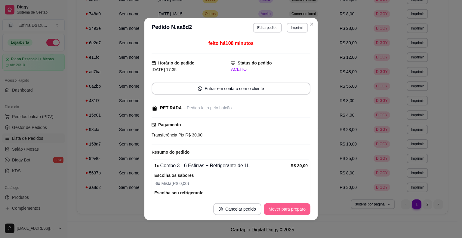
click at [276, 210] on button "Mover para preparo" at bounding box center [287, 209] width 47 height 12
click at [277, 210] on div "Mover para preparo" at bounding box center [283, 209] width 55 height 12
click at [277, 210] on button "Mover para retirada disponível" at bounding box center [277, 209] width 67 height 12
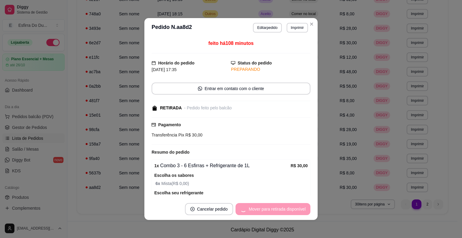
click at [278, 210] on div "Mover para retirada disponível" at bounding box center [273, 209] width 75 height 12
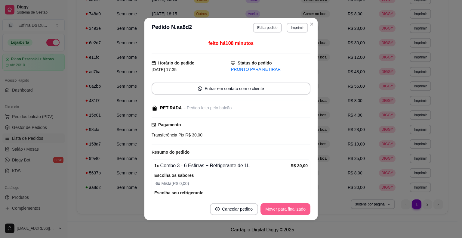
click at [281, 212] on button "Mover para finalizado" at bounding box center [286, 209] width 50 height 12
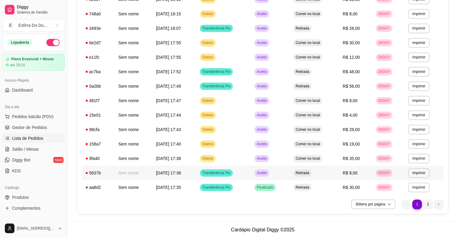
click at [267, 175] on span "Aceito" at bounding box center [262, 172] width 12 height 5
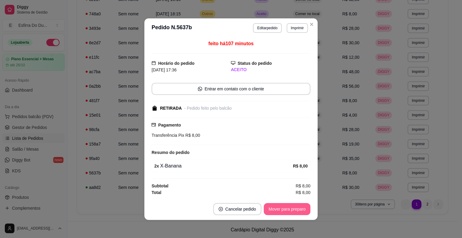
click at [288, 208] on button "Mover para preparo" at bounding box center [287, 209] width 47 height 12
click at [288, 208] on div "Mover para preparo" at bounding box center [283, 209] width 55 height 12
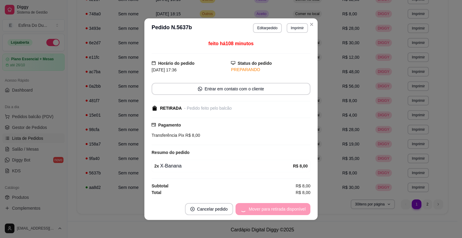
click at [291, 208] on div "Mover para retirada disponível" at bounding box center [273, 209] width 75 height 12
drag, startPoint x: 291, startPoint y: 208, endPoint x: 299, endPoint y: 206, distance: 8.3
click at [293, 207] on div "Mover para retirada disponível" at bounding box center [273, 209] width 75 height 12
click at [299, 205] on div "Mover para retirada disponível" at bounding box center [273, 209] width 75 height 12
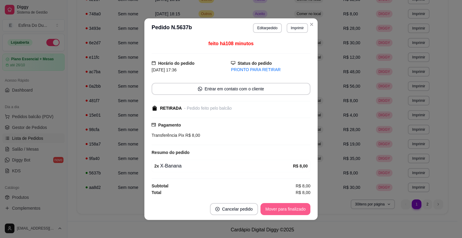
click at [300, 204] on button "Mover para finalizado" at bounding box center [286, 209] width 50 height 12
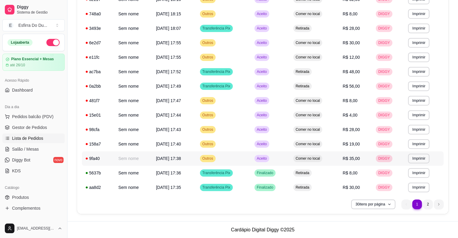
click at [265, 161] on div "Aceito" at bounding box center [261, 158] width 15 height 7
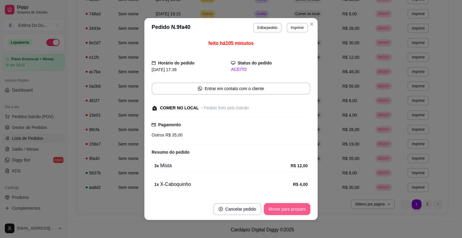
click at [270, 210] on button "Mover para preparo" at bounding box center [287, 209] width 47 height 12
click at [270, 210] on div "Mover para preparo" at bounding box center [283, 209] width 55 height 12
click at [270, 210] on button "Mover para retirada disponível" at bounding box center [277, 209] width 67 height 12
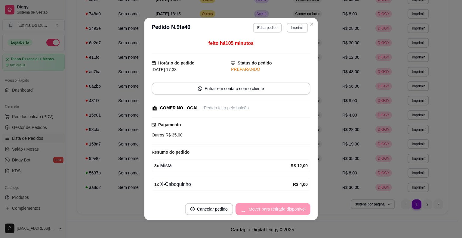
click at [270, 210] on div "Mover para retirada disponível" at bounding box center [273, 209] width 75 height 12
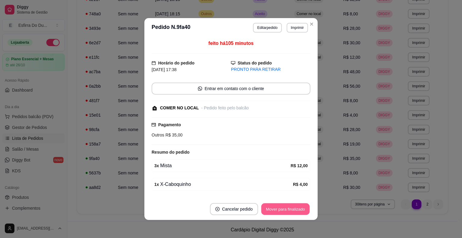
click at [271, 205] on button "Mover para finalizado" at bounding box center [286, 209] width 48 height 12
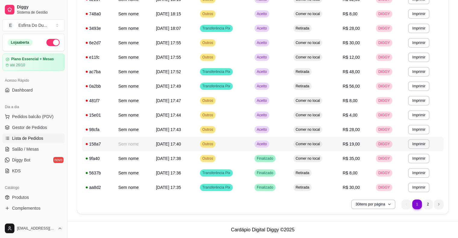
click at [263, 147] on div "Aceito" at bounding box center [261, 143] width 15 height 7
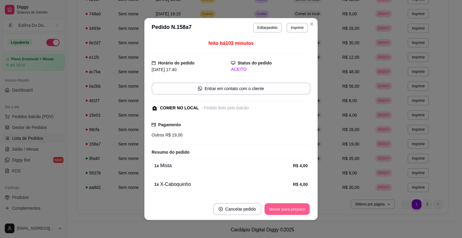
click at [270, 211] on button "Mover para preparo" at bounding box center [287, 209] width 45 height 12
click at [270, 211] on div "Mover para preparo" at bounding box center [287, 209] width 47 height 12
click at [270, 211] on button "Mover para retirada disponível" at bounding box center [277, 209] width 67 height 12
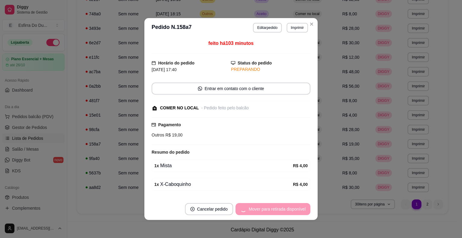
click at [270, 211] on div "Mover para retirada disponível" at bounding box center [273, 209] width 75 height 12
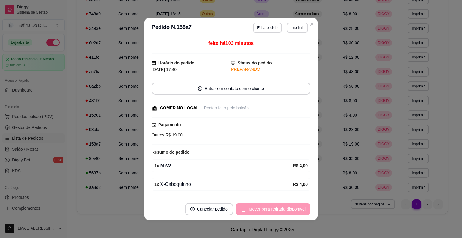
click at [270, 211] on div "Mover para retirada disponível" at bounding box center [273, 209] width 75 height 12
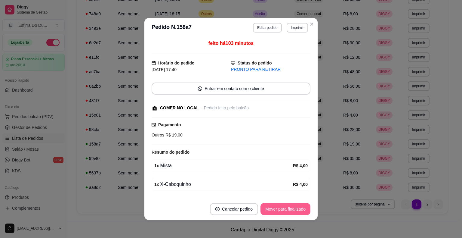
click at [270, 211] on button "Mover para finalizado" at bounding box center [286, 209] width 50 height 12
click at [270, 211] on div "Mover para finalizado" at bounding box center [281, 209] width 58 height 12
click at [269, 210] on div "Mover para finalizado" at bounding box center [281, 209] width 58 height 12
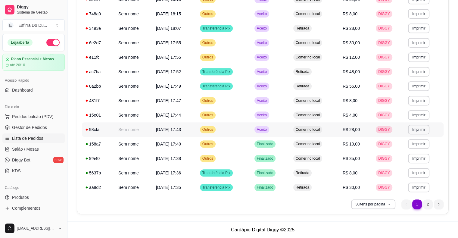
click at [266, 131] on span "Aceito" at bounding box center [262, 129] width 12 height 5
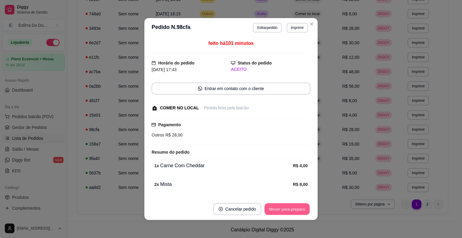
click at [273, 210] on button "Mover para preparo" at bounding box center [287, 209] width 45 height 12
click at [273, 208] on button "Mover para retirada disponível" at bounding box center [277, 209] width 67 height 12
click at [273, 208] on button "Mover para finalizado" at bounding box center [286, 209] width 50 height 12
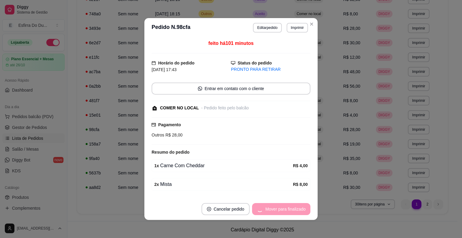
click at [273, 208] on div "Mover para finalizado" at bounding box center [281, 209] width 58 height 12
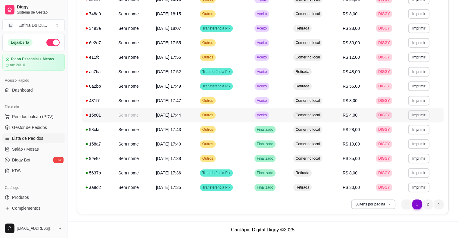
click at [267, 115] on span "Aceito" at bounding box center [262, 115] width 12 height 5
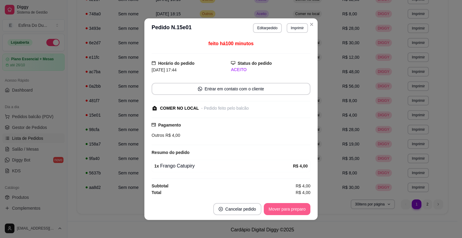
click at [269, 207] on button "Mover para preparo" at bounding box center [287, 209] width 47 height 12
click at [269, 207] on div "Mover para preparo" at bounding box center [283, 209] width 55 height 12
click at [269, 206] on div "Mover para preparo" at bounding box center [283, 209] width 55 height 12
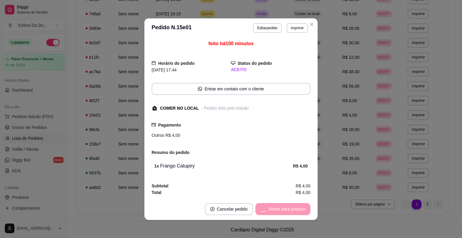
click at [269, 205] on div "Mover para preparo" at bounding box center [283, 209] width 55 height 12
click at [269, 205] on div "Mover para retirada disponível" at bounding box center [273, 209] width 75 height 12
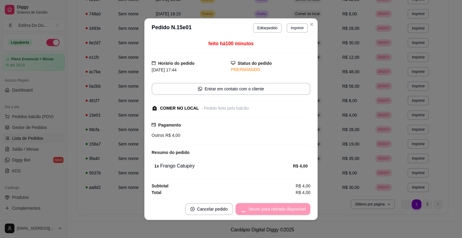
click at [269, 205] on div "Mover para retirada disponível" at bounding box center [273, 209] width 75 height 12
click at [268, 205] on div "Mover para retirada disponível" at bounding box center [273, 209] width 75 height 12
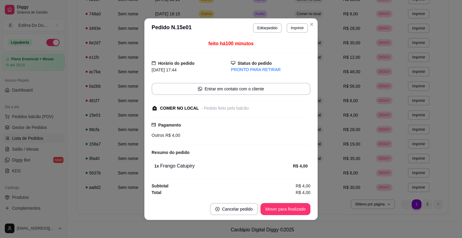
click at [257, 214] on footer "Cancelar pedido Mover para finalizado" at bounding box center [231, 209] width 173 height 22
click at [274, 213] on button "Mover para finalizado" at bounding box center [286, 209] width 50 height 12
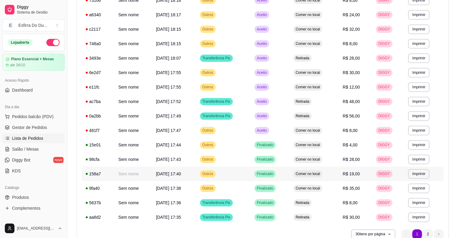
scroll to position [296, 0]
click at [268, 132] on span "Aceito" at bounding box center [262, 130] width 12 height 5
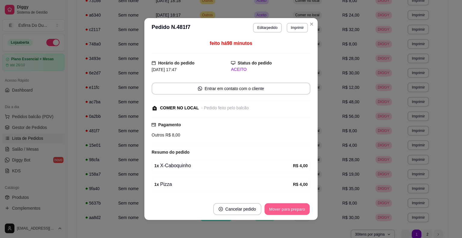
click at [286, 212] on button "Mover para preparo" at bounding box center [287, 209] width 45 height 12
click at [286, 212] on div "Mover para preparo" at bounding box center [287, 209] width 47 height 12
click at [286, 212] on button "Mover para retirada disponível" at bounding box center [277, 209] width 64 height 12
click at [286, 212] on div "Mover para retirada disponível" at bounding box center [277, 209] width 67 height 12
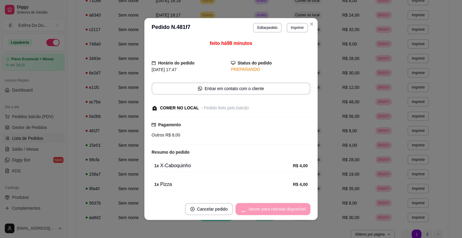
click at [285, 212] on div "Mover para retirada disponível" at bounding box center [273, 209] width 75 height 12
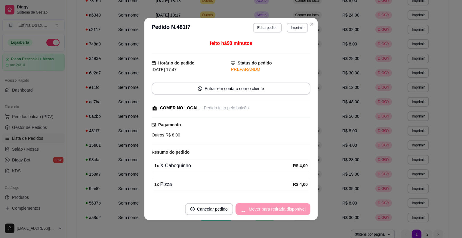
click at [285, 212] on div "Mover para retirada disponível" at bounding box center [273, 209] width 75 height 12
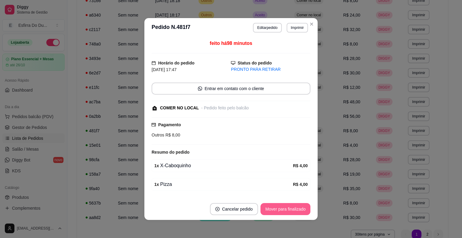
click at [283, 210] on button "Mover para finalizado" at bounding box center [286, 209] width 50 height 12
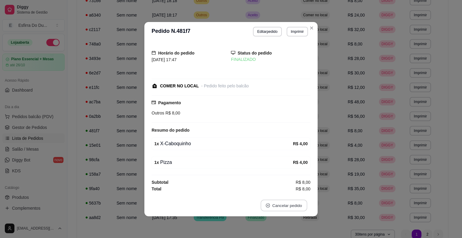
click at [280, 209] on button "Cancelar pedido" at bounding box center [284, 205] width 47 height 12
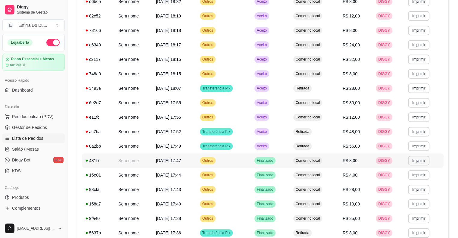
scroll to position [236, 0]
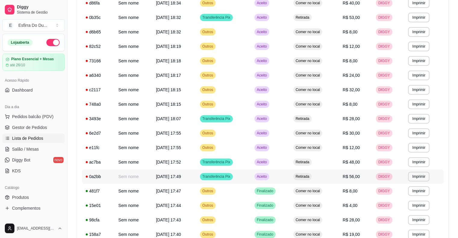
click at [268, 179] on div "Aceito" at bounding box center [261, 176] width 15 height 7
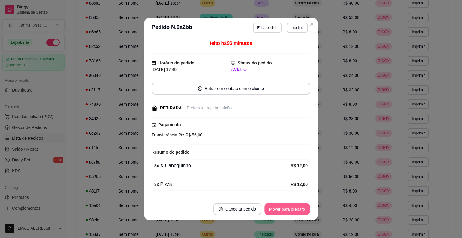
click at [281, 212] on button "Mover para preparo" at bounding box center [287, 209] width 45 height 12
click at [281, 212] on div "Mover para preparo" at bounding box center [283, 209] width 55 height 12
click at [281, 212] on button "Mover para retirada disponível" at bounding box center [277, 209] width 64 height 12
click at [281, 212] on div "Mover para retirada disponível" at bounding box center [277, 209] width 67 height 12
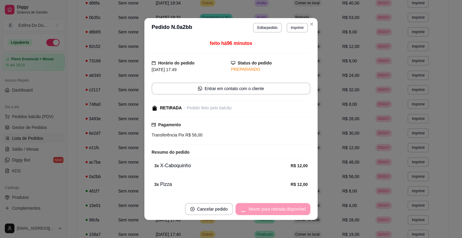
click at [281, 212] on div "Mover para retirada disponível" at bounding box center [273, 209] width 75 height 12
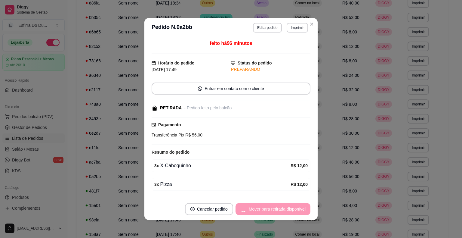
click at [281, 212] on div "Mover para retirada disponível" at bounding box center [273, 209] width 75 height 12
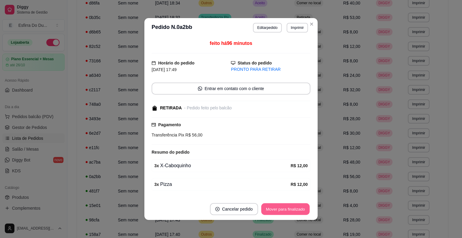
click at [281, 209] on button "Mover para finalizado" at bounding box center [286, 209] width 48 height 12
click at [281, 209] on div "Mover para finalizado" at bounding box center [281, 209] width 58 height 12
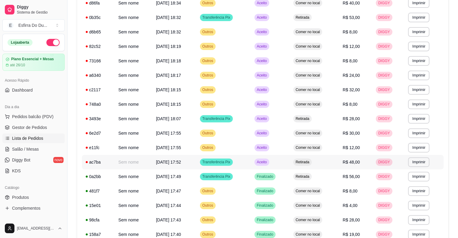
click at [269, 163] on div "Aceito" at bounding box center [261, 161] width 15 height 7
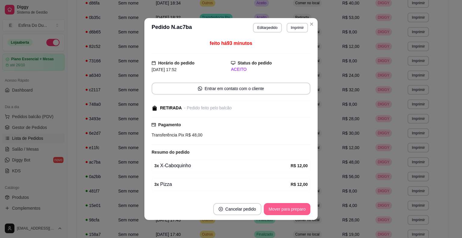
click at [285, 207] on button "Mover para preparo" at bounding box center [287, 209] width 47 height 12
click at [285, 207] on div "Mover para preparo" at bounding box center [283, 209] width 55 height 12
click at [285, 207] on button "Mover para retirada disponível" at bounding box center [277, 209] width 64 height 12
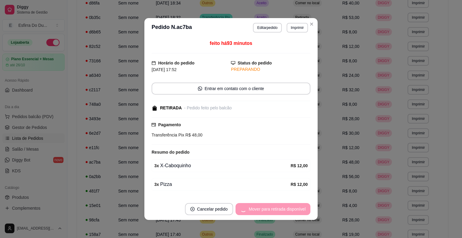
click at [285, 207] on div "Mover para retirada disponível" at bounding box center [273, 209] width 75 height 12
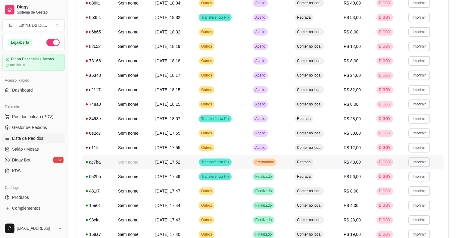
click at [275, 162] on span "Preparando" at bounding box center [264, 162] width 21 height 5
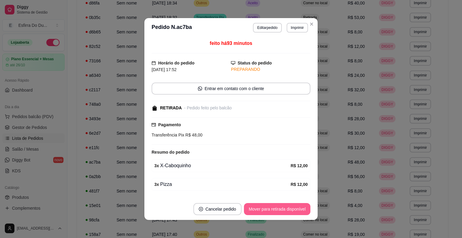
click at [288, 207] on button "Mover para retirada disponível" at bounding box center [277, 209] width 67 height 12
click at [288, 208] on button "Mover para finalizado" at bounding box center [286, 209] width 48 height 12
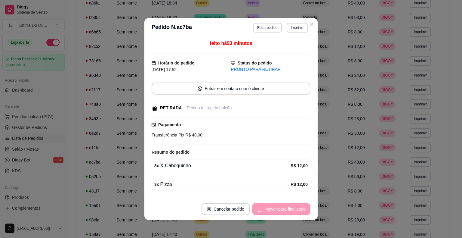
click at [288, 208] on div "Mover para finalizado" at bounding box center [281, 209] width 58 height 12
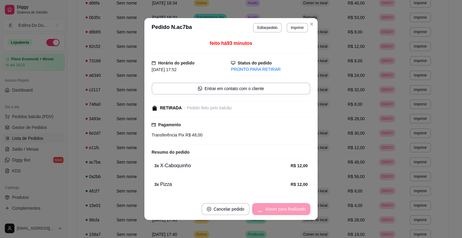
click at [288, 208] on div "Mover para finalizado" at bounding box center [281, 209] width 58 height 12
click at [250, 208] on button "Cancelar pedido" at bounding box center [226, 209] width 48 height 12
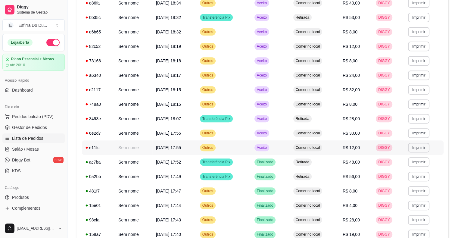
click at [258, 148] on td "Aceito" at bounding box center [270, 147] width 39 height 14
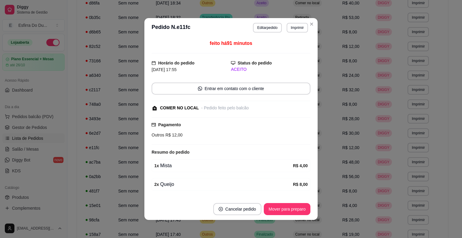
click at [270, 204] on button "Mover para preparo" at bounding box center [287, 209] width 47 height 12
click at [270, 205] on div "Mover para preparo" at bounding box center [283, 209] width 55 height 12
click at [271, 206] on div "Mover para preparo" at bounding box center [283, 209] width 55 height 12
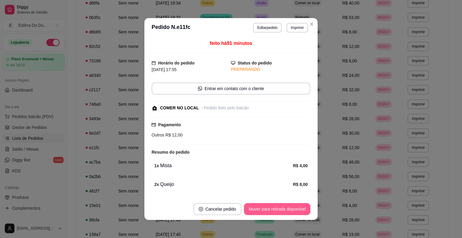
click at [271, 206] on button "Mover para retirada disponível" at bounding box center [277, 209] width 67 height 12
click at [271, 206] on div "Mover para retirada disponível" at bounding box center [273, 209] width 75 height 12
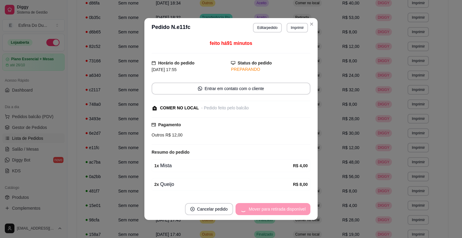
click at [271, 206] on div "Mover para retirada disponível" at bounding box center [273, 209] width 75 height 12
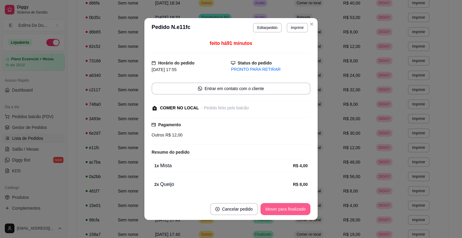
click at [271, 206] on button "Mover para finalizado" at bounding box center [286, 209] width 50 height 12
click at [271, 206] on div "Mover para finalizado" at bounding box center [281, 209] width 58 height 12
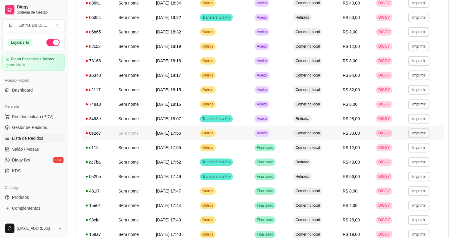
click at [276, 135] on td "Aceito" at bounding box center [270, 133] width 39 height 14
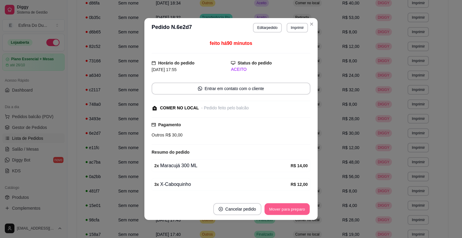
click at [270, 204] on button "Mover para preparo" at bounding box center [287, 209] width 45 height 12
click at [270, 204] on div "Mover para preparo" at bounding box center [283, 209] width 55 height 12
click at [270, 205] on button "Mover para retirada disponível" at bounding box center [277, 209] width 64 height 12
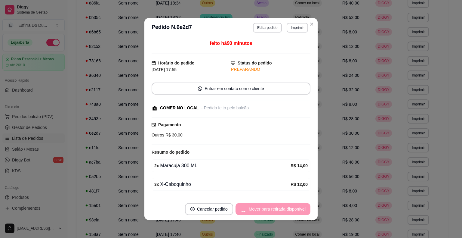
click at [270, 205] on div "Mover para retirada disponível" at bounding box center [273, 209] width 75 height 12
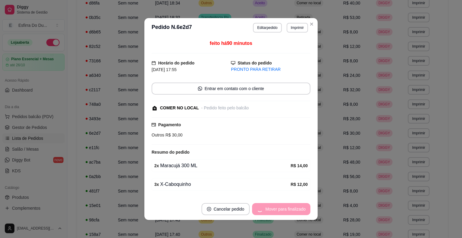
click at [270, 205] on div "Mover para finalizado" at bounding box center [281, 209] width 58 height 12
click at [271, 205] on div "Mover para finalizado" at bounding box center [281, 209] width 58 height 12
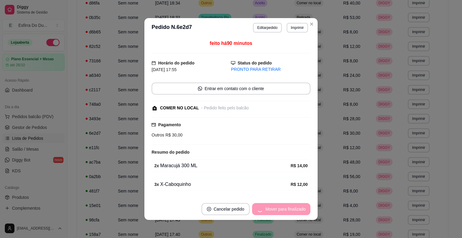
click at [271, 205] on div "Mover para finalizado" at bounding box center [281, 209] width 58 height 12
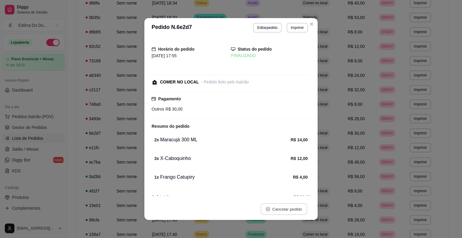
click at [271, 205] on button "Cancelar pedido" at bounding box center [284, 209] width 47 height 12
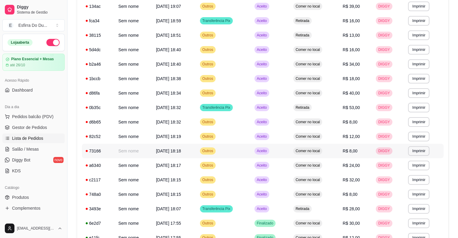
scroll to position [145, 0]
click at [266, 79] on span "Aceito" at bounding box center [262, 78] width 12 height 5
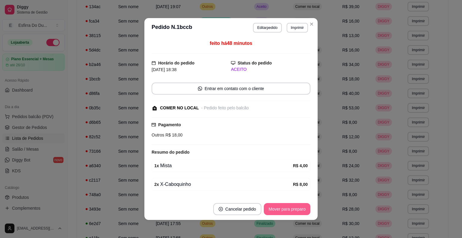
click at [275, 205] on button "Mover para preparo" at bounding box center [287, 209] width 47 height 12
click at [275, 205] on div "Mover para preparo" at bounding box center [283, 209] width 55 height 12
click at [275, 205] on button "Mover para retirada disponível" at bounding box center [277, 209] width 64 height 12
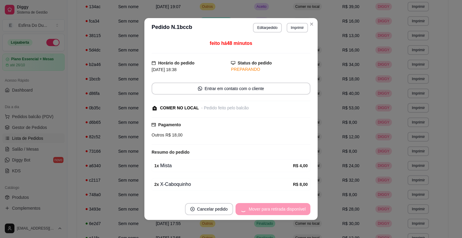
click at [275, 205] on div "Mover para retirada disponível" at bounding box center [273, 209] width 75 height 12
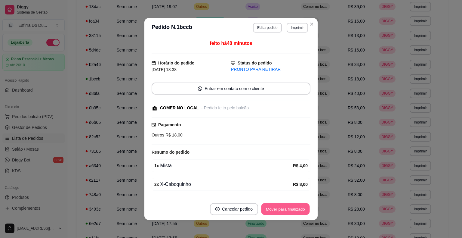
click at [263, 214] on button "Mover para finalizado" at bounding box center [286, 209] width 48 height 12
click at [270, 211] on div "Mover para finalizado" at bounding box center [281, 209] width 58 height 12
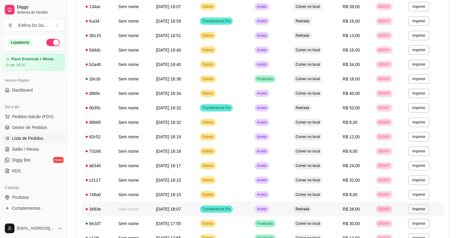
click at [267, 212] on div "Aceito" at bounding box center [261, 208] width 15 height 7
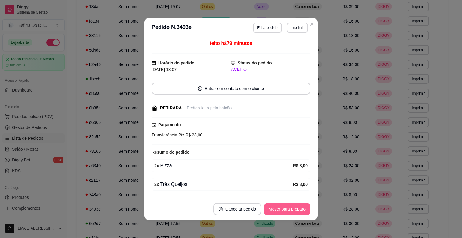
click at [270, 205] on button "Mover para preparo" at bounding box center [287, 209] width 47 height 12
click at [270, 205] on div "Mover para preparo" at bounding box center [283, 209] width 55 height 12
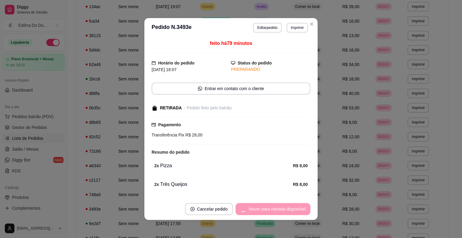
click at [270, 205] on div "Mover para retirada disponível" at bounding box center [273, 209] width 75 height 12
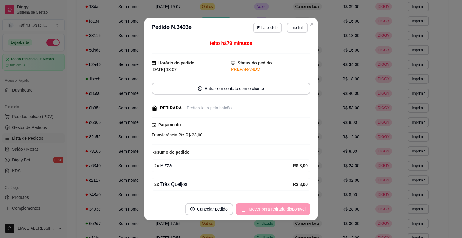
click at [270, 205] on div "Mover para retirada disponível" at bounding box center [273, 209] width 75 height 12
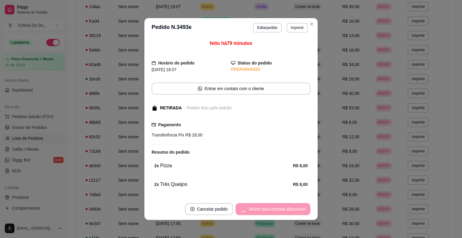
click at [270, 205] on div "Mover para retirada disponível" at bounding box center [273, 209] width 75 height 12
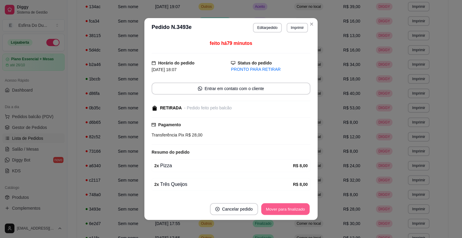
click at [270, 205] on button "Mover para finalizado" at bounding box center [286, 209] width 48 height 12
click at [270, 205] on div "Mover para finalizado" at bounding box center [281, 209] width 58 height 12
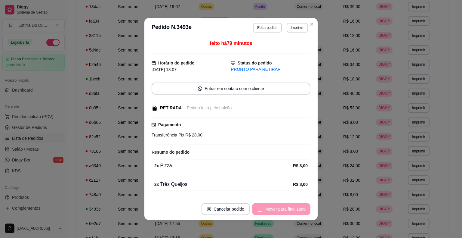
click at [270, 205] on div "Mover para finalizado" at bounding box center [281, 209] width 58 height 12
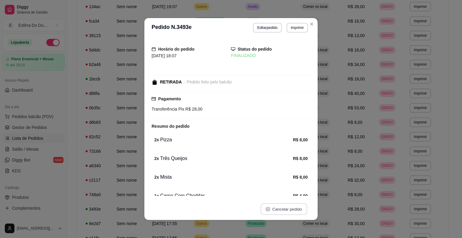
click at [270, 205] on button "Cancelar pedido" at bounding box center [284, 209] width 47 height 12
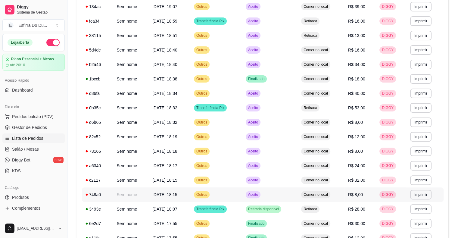
click at [259, 193] on span "Aceito" at bounding box center [253, 194] width 12 height 5
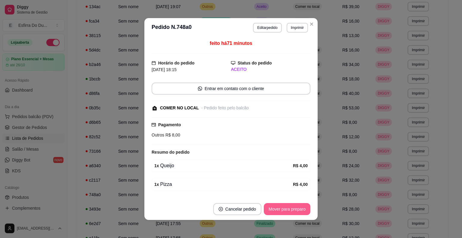
click at [284, 208] on button "Mover para preparo" at bounding box center [287, 209] width 47 height 12
click at [284, 208] on div "Mover para preparo" at bounding box center [283, 209] width 55 height 12
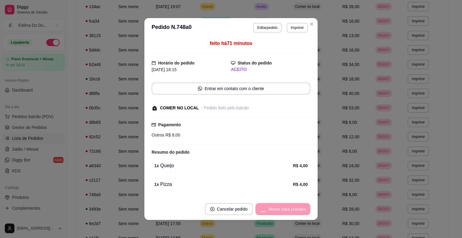
click at [284, 208] on div "Mover para preparo" at bounding box center [283, 209] width 55 height 12
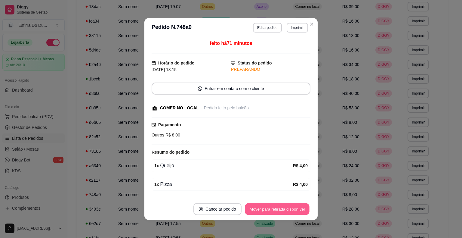
click at [284, 208] on button "Mover para retirada disponível" at bounding box center [277, 209] width 64 height 12
click at [284, 208] on div "Mover para retirada disponível" at bounding box center [277, 209] width 67 height 12
click at [284, 208] on div "Mover para retirada disponível" at bounding box center [273, 209] width 75 height 12
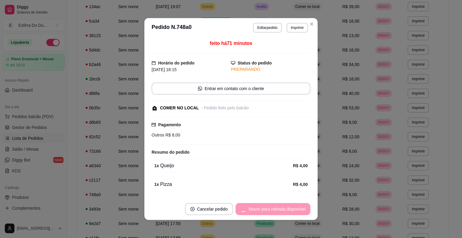
click at [284, 208] on div "Mover para retirada disponível" at bounding box center [273, 209] width 75 height 12
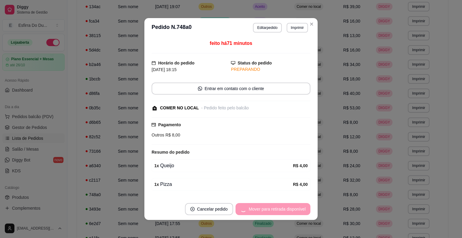
click at [284, 207] on div "Mover para retirada disponível" at bounding box center [273, 209] width 75 height 12
click at [284, 205] on div "Mover para finalizado" at bounding box center [281, 209] width 58 height 12
click at [284, 204] on div "Mover para finalizado" at bounding box center [281, 209] width 58 height 12
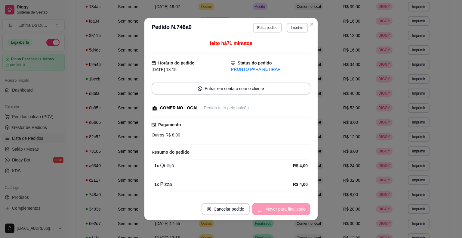
click at [284, 204] on div "Mover para finalizado" at bounding box center [281, 209] width 58 height 12
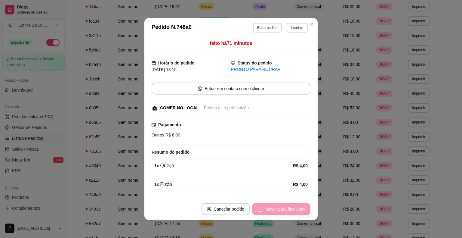
click at [250, 204] on button "Cancelar pedido" at bounding box center [226, 209] width 48 height 12
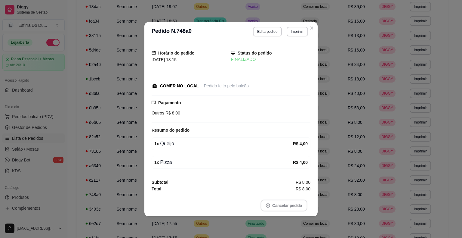
click at [284, 204] on button "Cancelar pedido" at bounding box center [284, 205] width 47 height 12
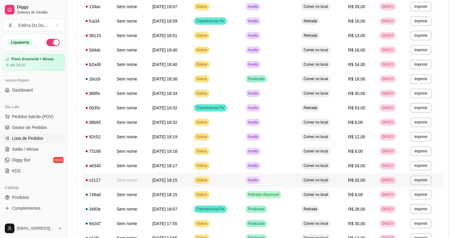
click at [258, 178] on div "Aceito" at bounding box center [253, 179] width 15 height 7
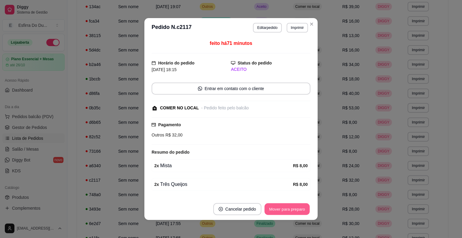
click at [271, 205] on button "Mover para preparo" at bounding box center [287, 209] width 45 height 12
click at [271, 205] on div "Mover para preparo" at bounding box center [283, 209] width 55 height 12
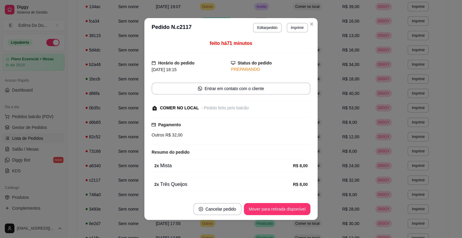
click at [271, 204] on button "Mover para retirada disponível" at bounding box center [277, 209] width 67 height 12
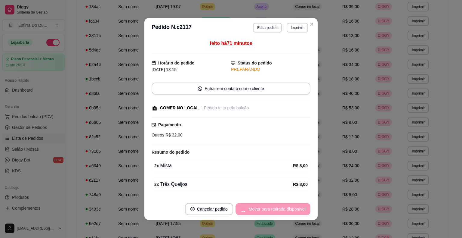
click at [271, 204] on div "Mover para retirada disponível" at bounding box center [273, 209] width 75 height 12
click at [271, 203] on div "Mover para retirada disponível" at bounding box center [273, 209] width 75 height 12
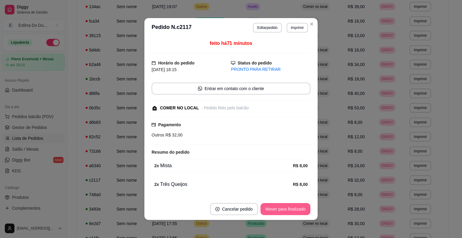
click at [292, 205] on button "Mover para finalizado" at bounding box center [286, 209] width 50 height 12
click at [292, 205] on div "Mover para finalizado" at bounding box center [281, 209] width 58 height 12
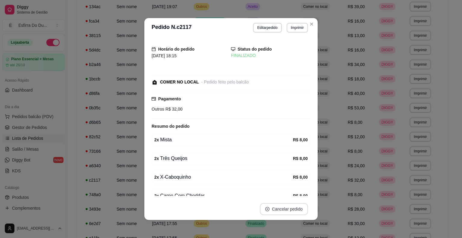
click at [292, 205] on button "Cancelar pedido" at bounding box center [284, 209] width 48 height 12
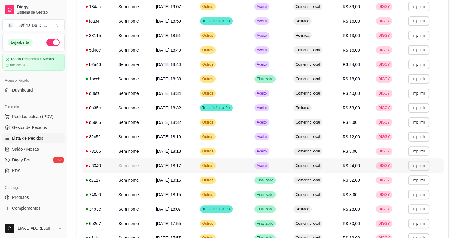
click at [262, 168] on div "Aceito" at bounding box center [261, 165] width 15 height 7
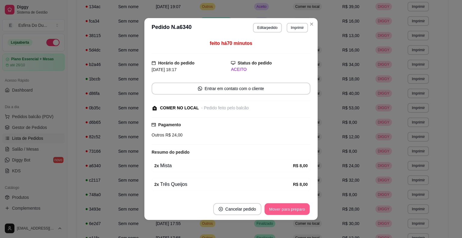
click at [284, 212] on button "Mover para preparo" at bounding box center [287, 209] width 45 height 12
click at [284, 212] on div "Mover para preparo" at bounding box center [283, 209] width 55 height 12
click at [284, 211] on button "Mover para retirada disponível" at bounding box center [277, 209] width 67 height 12
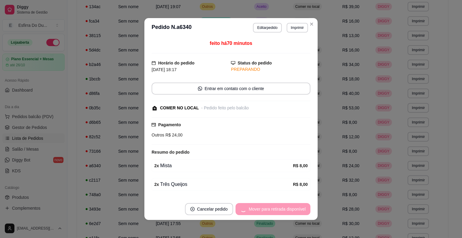
click at [284, 211] on div "Mover para retirada disponível" at bounding box center [273, 209] width 75 height 12
click at [284, 210] on div "Mover para retirada disponível" at bounding box center [273, 209] width 75 height 12
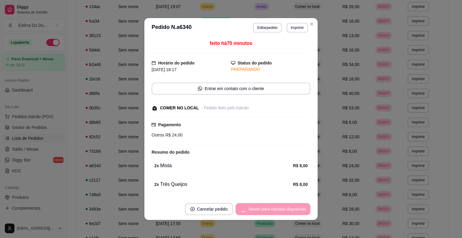
click at [284, 209] on div "Mover para retirada disponível" at bounding box center [273, 209] width 75 height 12
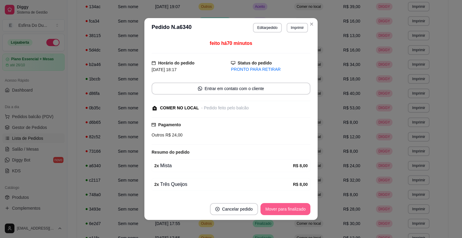
click at [284, 209] on div "Mover para finalizado" at bounding box center [286, 209] width 50 height 12
click at [284, 209] on div "Mover para finalizado" at bounding box center [281, 209] width 58 height 12
click at [283, 209] on div "Mover para finalizado" at bounding box center [281, 209] width 58 height 12
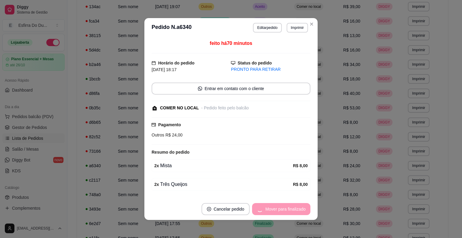
click at [283, 209] on div "Mover para finalizado" at bounding box center [281, 209] width 58 height 12
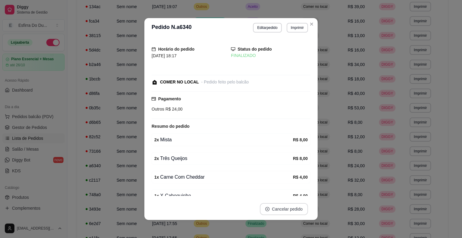
click at [283, 209] on button "Cancelar pedido" at bounding box center [284, 209] width 48 height 12
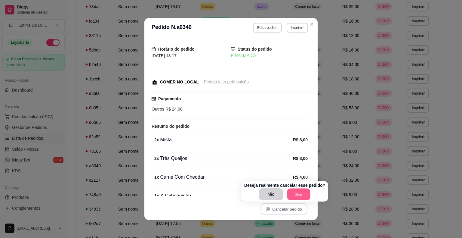
click at [303, 195] on button "Sim" at bounding box center [298, 194] width 23 height 12
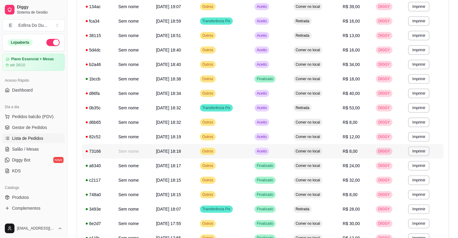
click at [328, 154] on td "Comer no local" at bounding box center [314, 151] width 49 height 14
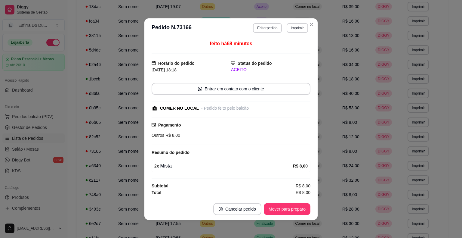
drag, startPoint x: 285, startPoint y: 201, endPoint x: 284, endPoint y: 209, distance: 8.3
click at [284, 203] on footer "Cancelar pedido Mover para preparo" at bounding box center [231, 209] width 173 height 22
click at [284, 209] on button "Mover para preparo" at bounding box center [287, 209] width 47 height 12
click at [284, 209] on div "Mover para preparo" at bounding box center [283, 209] width 55 height 12
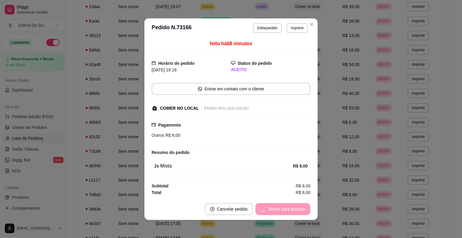
click at [284, 209] on div "Mover para preparo" at bounding box center [283, 209] width 55 height 12
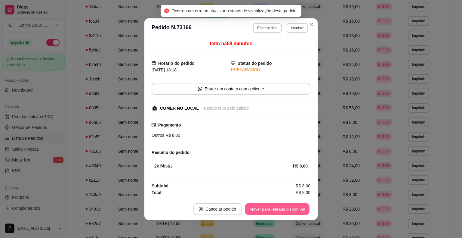
click at [284, 209] on button "Mover para retirada disponível" at bounding box center [277, 209] width 64 height 12
click at [284, 209] on div "Mover para retirada disponível" at bounding box center [273, 209] width 75 height 12
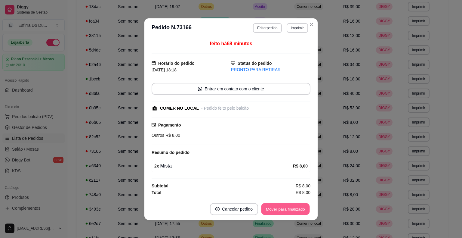
click at [278, 208] on button "Mover para finalizado" at bounding box center [286, 209] width 48 height 12
click at [278, 208] on div "Mover para finalizado" at bounding box center [281, 209] width 58 height 12
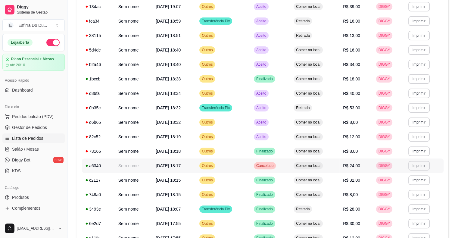
scroll to position [115, 0]
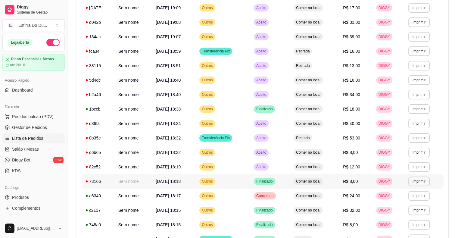
click at [268, 175] on td "Finalizado" at bounding box center [270, 181] width 40 height 14
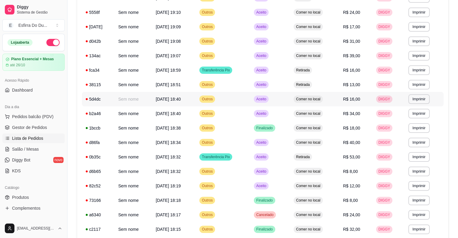
scroll to position [0, 0]
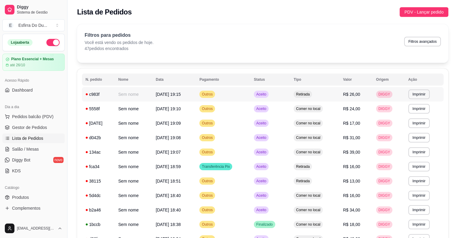
click at [260, 96] on span "Aceito" at bounding box center [261, 94] width 12 height 5
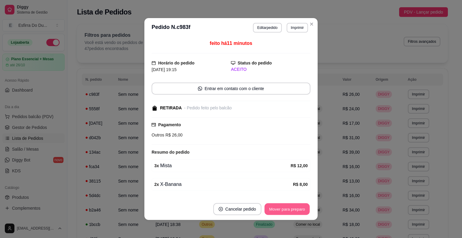
click at [290, 211] on button "Mover para preparo" at bounding box center [287, 209] width 45 height 12
click at [290, 211] on div "Mover para preparo" at bounding box center [283, 209] width 55 height 12
click at [290, 211] on button "Mover para retirada disponível" at bounding box center [277, 209] width 67 height 12
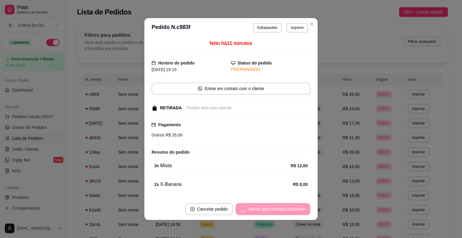
click at [290, 211] on div "Mover para retirada disponível" at bounding box center [273, 209] width 75 height 12
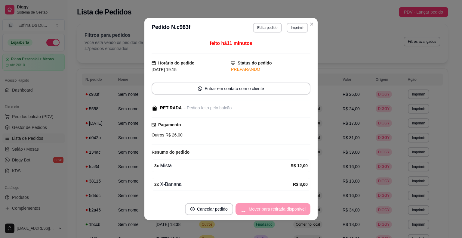
click at [290, 211] on div "Mover para retirada disponível" at bounding box center [273, 209] width 75 height 12
click at [289, 211] on div "Mover para retirada disponível" at bounding box center [273, 209] width 75 height 12
click at [288, 210] on div "Mover para finalizado" at bounding box center [281, 209] width 58 height 12
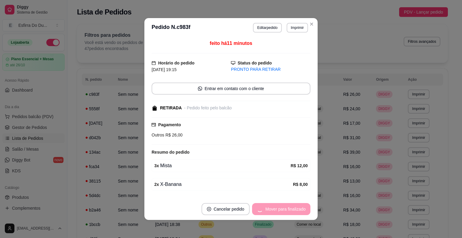
click at [288, 210] on div "Mover para finalizado" at bounding box center [281, 209] width 58 height 12
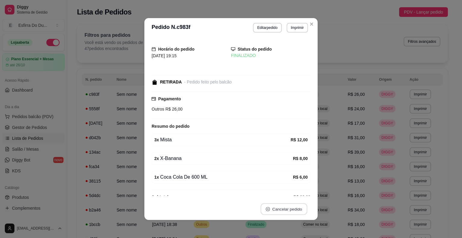
click at [288, 210] on button "Cancelar pedido" at bounding box center [284, 209] width 47 height 12
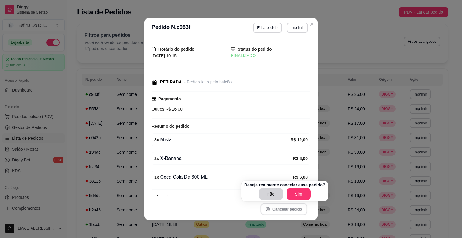
click at [288, 210] on button "Cancelar pedido" at bounding box center [284, 209] width 47 height 12
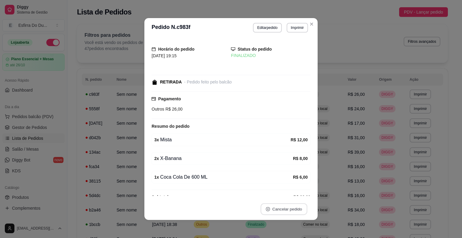
click at [288, 210] on button "Cancelar pedido" at bounding box center [284, 209] width 47 height 12
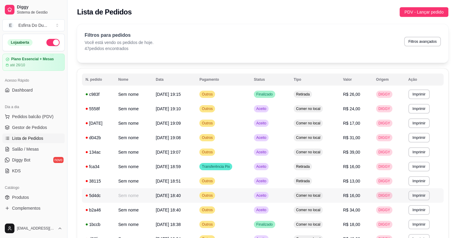
scroll to position [30, 0]
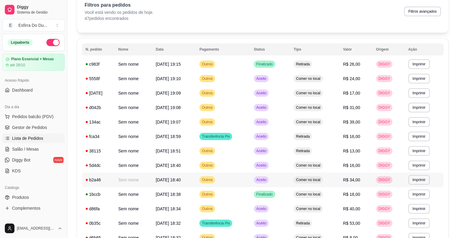
click at [265, 176] on div "Aceito" at bounding box center [261, 179] width 15 height 7
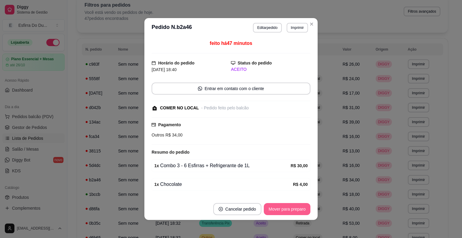
click at [277, 212] on button "Mover para preparo" at bounding box center [287, 209] width 47 height 12
click at [277, 212] on div "Mover para preparo" at bounding box center [283, 209] width 55 height 12
click at [277, 212] on button "Mover para retirada disponível" at bounding box center [277, 209] width 67 height 12
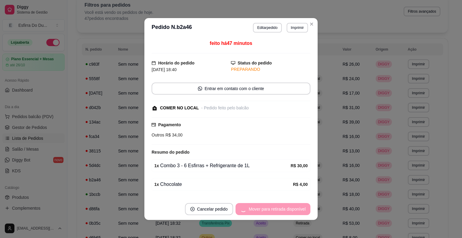
click at [277, 211] on div "Mover para retirada disponível" at bounding box center [273, 209] width 75 height 12
click at [276, 210] on div "Mover para retirada disponível" at bounding box center [273, 209] width 75 height 12
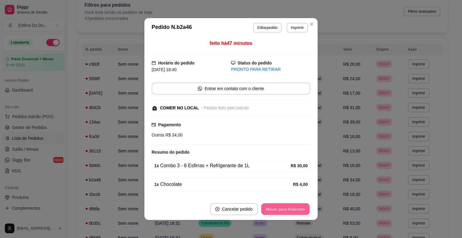
click at [278, 207] on button "Mover para finalizado" at bounding box center [286, 209] width 48 height 12
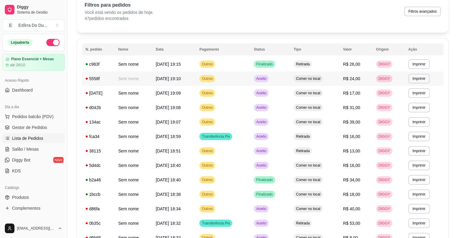
click at [267, 79] on span "Aceito" at bounding box center [261, 78] width 12 height 5
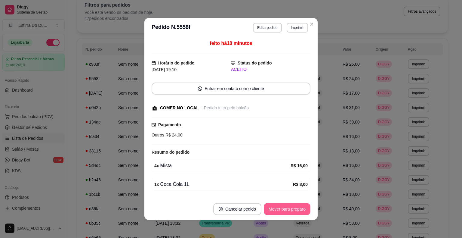
click at [280, 211] on button "Mover para preparo" at bounding box center [287, 209] width 47 height 12
click at [280, 211] on div "Mover para preparo" at bounding box center [283, 209] width 55 height 12
click at [280, 210] on button "Mover para retirada disponível" at bounding box center [277, 209] width 64 height 12
click at [280, 210] on div "Mover para retirada disponível" at bounding box center [277, 209] width 67 height 12
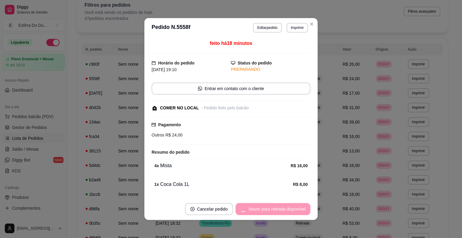
click at [280, 209] on div "Mover para retirada disponível" at bounding box center [273, 209] width 75 height 12
click at [280, 208] on div "Mover para retirada disponível" at bounding box center [273, 209] width 75 height 12
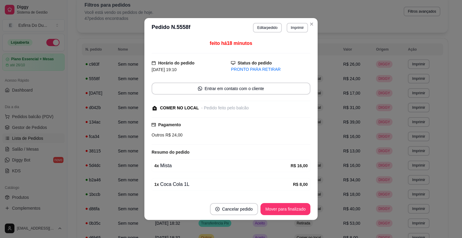
click at [280, 208] on button "Mover para finalizado" at bounding box center [286, 209] width 50 height 12
click at [280, 208] on div "Mover para finalizado" at bounding box center [281, 209] width 58 height 12
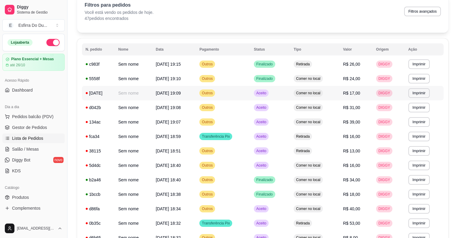
click at [261, 94] on span "Aceito" at bounding box center [261, 93] width 12 height 5
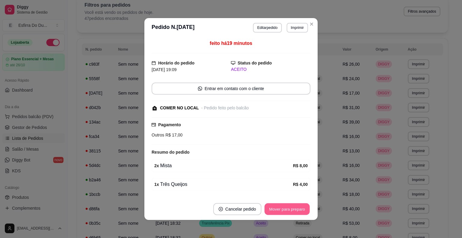
click at [277, 208] on button "Mover para preparo" at bounding box center [287, 209] width 45 height 12
click at [277, 208] on div "Mover para preparo" at bounding box center [287, 209] width 47 height 12
click at [277, 208] on button "Mover para retirada disponível" at bounding box center [277, 209] width 64 height 12
click at [277, 208] on div "Mover para retirada disponível" at bounding box center [277, 209] width 67 height 12
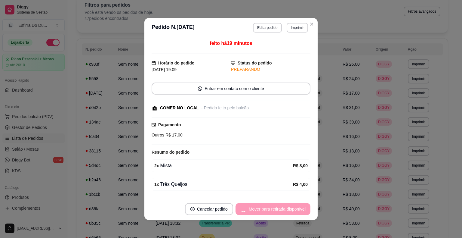
click at [277, 208] on div "Mover para retirada disponível" at bounding box center [273, 209] width 75 height 12
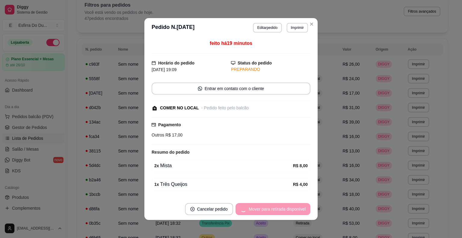
click at [277, 208] on div "Mover para retirada disponível" at bounding box center [273, 209] width 75 height 12
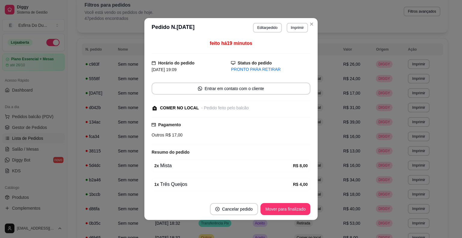
click at [277, 208] on button "Mover para finalizado" at bounding box center [286, 209] width 50 height 12
click at [277, 208] on div "Mover para finalizado" at bounding box center [281, 209] width 58 height 12
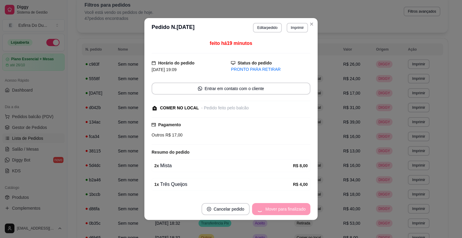
click at [277, 208] on div "Mover para finalizado" at bounding box center [281, 209] width 58 height 12
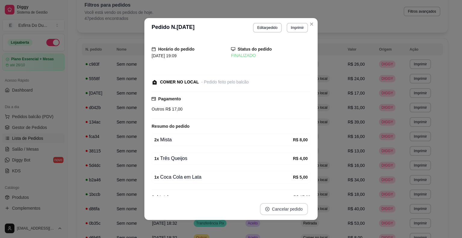
click at [277, 208] on button "Cancelar pedido" at bounding box center [284, 209] width 48 height 12
click at [277, 208] on button "Cancelar pedido" at bounding box center [284, 209] width 47 height 12
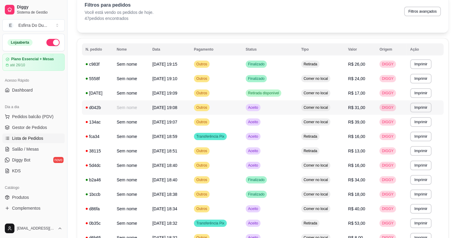
click at [260, 110] on div "Aceito" at bounding box center [253, 107] width 15 height 7
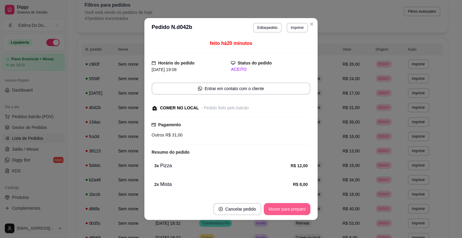
click at [296, 211] on button "Mover para preparo" at bounding box center [287, 209] width 47 height 12
click at [296, 211] on div "Mover para preparo" at bounding box center [283, 209] width 55 height 12
click at [296, 211] on button "Mover para retirada disponível" at bounding box center [277, 209] width 64 height 12
click at [296, 211] on div "Mover para retirada disponível" at bounding box center [277, 209] width 67 height 12
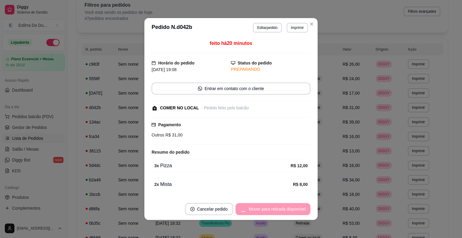
click at [296, 211] on div "Mover para retirada disponível" at bounding box center [273, 209] width 75 height 12
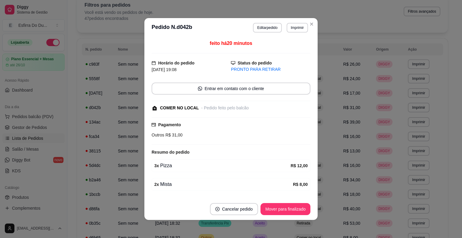
click at [296, 211] on button "Mover para finalizado" at bounding box center [286, 209] width 50 height 12
click at [296, 211] on div "Mover para finalizado" at bounding box center [281, 209] width 58 height 12
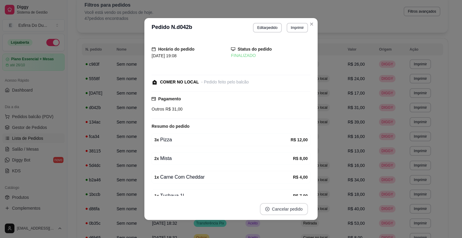
click at [296, 211] on button "Cancelar pedido" at bounding box center [284, 209] width 48 height 12
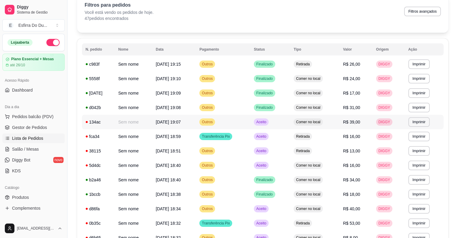
click at [264, 121] on span "Aceito" at bounding box center [261, 122] width 12 height 5
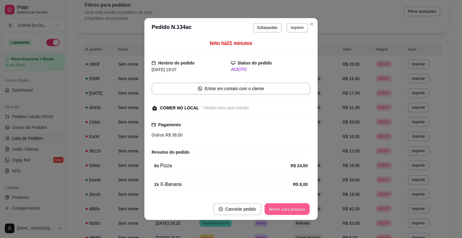
click at [269, 205] on button "Mover para preparo" at bounding box center [287, 209] width 45 height 12
click at [269, 205] on div "Mover para preparo" at bounding box center [283, 209] width 55 height 12
click at [269, 205] on button "Mover para retirada disponível" at bounding box center [277, 209] width 67 height 12
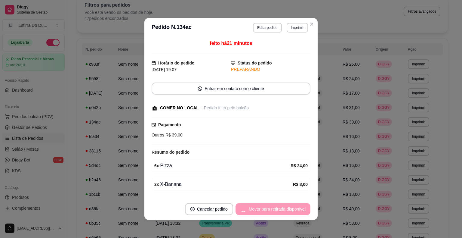
click at [269, 205] on div "Mover para retirada disponível" at bounding box center [273, 209] width 75 height 12
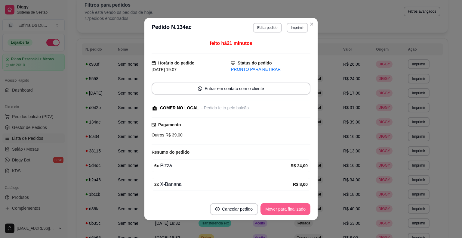
click at [269, 205] on div "Mover para finalizado" at bounding box center [286, 209] width 50 height 12
click at [269, 205] on div "Mover para finalizado" at bounding box center [281, 209] width 58 height 12
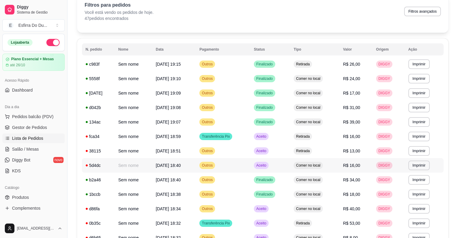
click at [265, 167] on span "Aceito" at bounding box center [261, 165] width 12 height 5
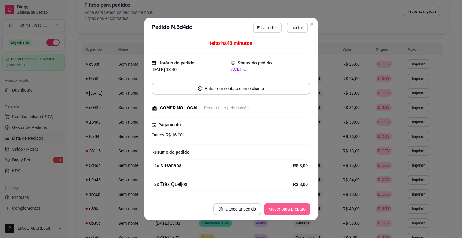
click at [279, 209] on button "Mover para preparo" at bounding box center [287, 209] width 47 height 12
click at [279, 209] on div "Mover para preparo" at bounding box center [283, 209] width 55 height 12
click at [279, 209] on button "Mover para retirada disponível" at bounding box center [277, 209] width 64 height 12
click at [279, 209] on div "Mover para retirada disponível" at bounding box center [277, 209] width 67 height 12
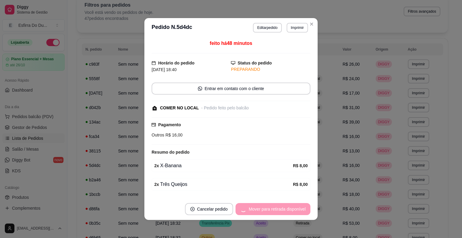
click at [279, 209] on div "Mover para retirada disponível" at bounding box center [273, 209] width 75 height 12
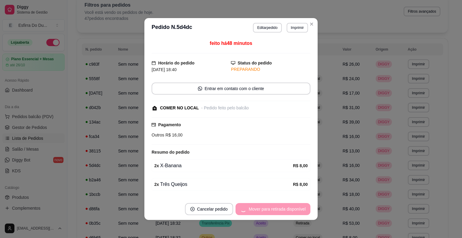
click at [279, 209] on div "Mover para retirada disponível" at bounding box center [273, 209] width 75 height 12
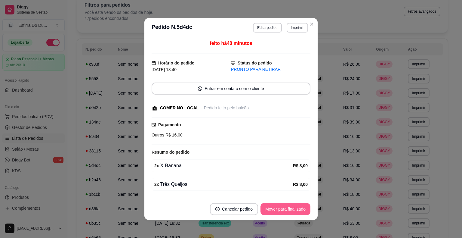
click at [279, 209] on button "Mover para finalizado" at bounding box center [286, 209] width 50 height 12
click at [279, 209] on div "Mover para finalizado" at bounding box center [281, 209] width 58 height 12
click at [279, 208] on div "Mover para finalizado" at bounding box center [281, 209] width 58 height 12
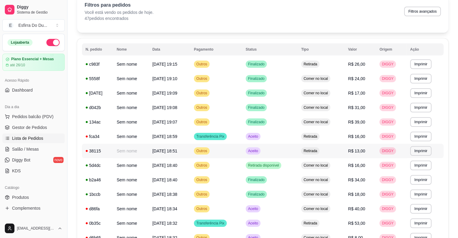
click at [259, 148] on span "Aceito" at bounding box center [253, 150] width 12 height 5
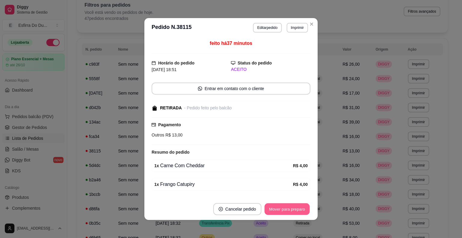
click at [283, 210] on button "Mover para preparo" at bounding box center [287, 209] width 45 height 12
click at [283, 210] on div "Mover para preparo" at bounding box center [287, 209] width 47 height 12
click at [283, 210] on div "Mover para preparo" at bounding box center [283, 209] width 55 height 12
click at [283, 210] on button "Mover para retirada disponível" at bounding box center [277, 209] width 64 height 12
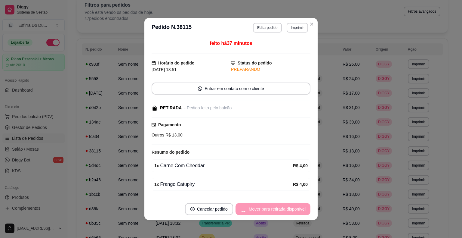
click at [283, 210] on div "Mover para retirada disponível" at bounding box center [273, 209] width 75 height 12
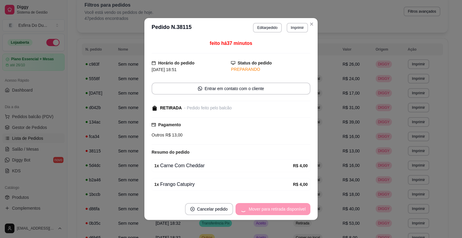
click at [283, 210] on div "Mover para retirada disponível" at bounding box center [273, 209] width 75 height 12
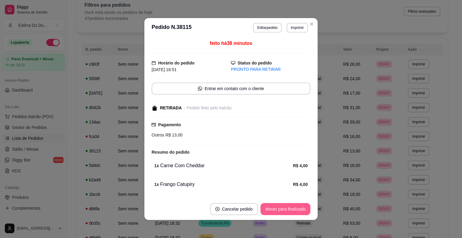
click at [283, 210] on button "Mover para finalizado" at bounding box center [286, 209] width 50 height 12
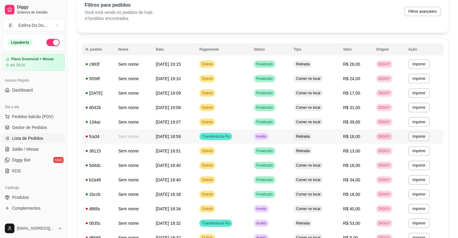
click at [265, 139] on div "Aceito" at bounding box center [261, 136] width 15 height 7
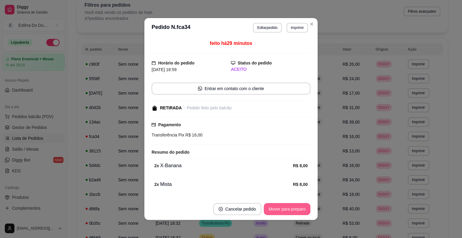
click at [277, 207] on button "Mover para preparo" at bounding box center [287, 209] width 47 height 12
click at [277, 207] on div "Mover para preparo" at bounding box center [283, 209] width 55 height 12
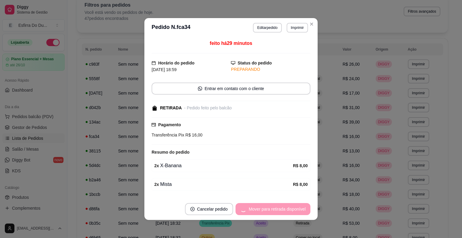
click at [277, 207] on div "Mover para retirada disponível" at bounding box center [273, 209] width 75 height 12
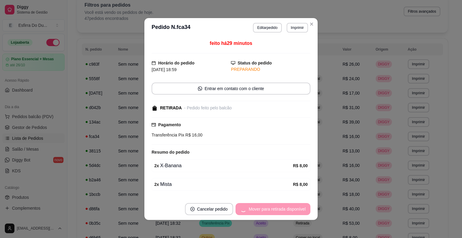
click at [277, 207] on div "Mover para retirada disponível" at bounding box center [273, 209] width 75 height 12
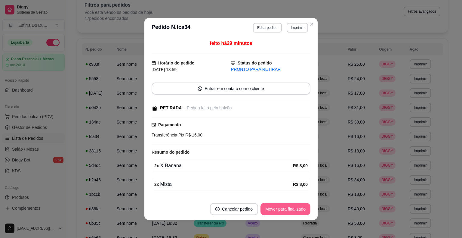
click at [298, 203] on div "Mover para finalizado" at bounding box center [286, 209] width 50 height 12
click at [295, 209] on button "Mover para finalizado" at bounding box center [286, 209] width 48 height 12
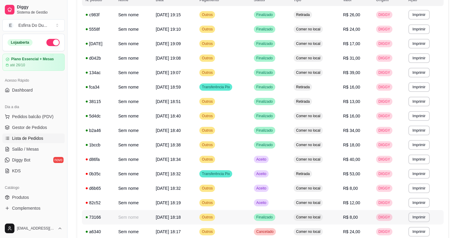
scroll to position [90, 0]
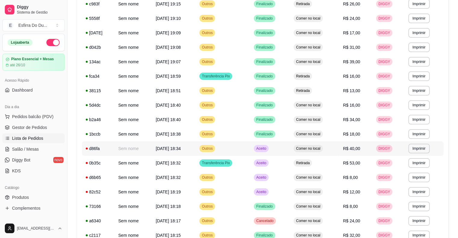
click at [267, 149] on span "Aceito" at bounding box center [261, 148] width 12 height 5
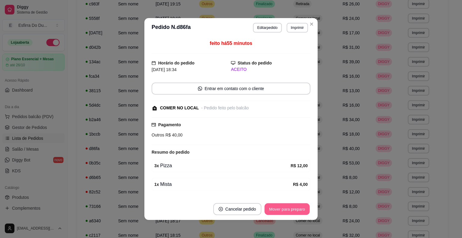
click at [281, 211] on button "Mover para preparo" at bounding box center [287, 209] width 45 height 12
click at [281, 211] on div "Mover para preparo" at bounding box center [283, 209] width 55 height 12
click at [281, 211] on button "Mover para retirada disponível" at bounding box center [277, 209] width 64 height 12
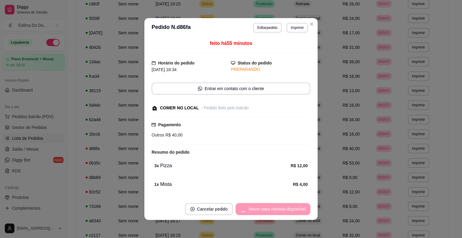
click at [281, 211] on div "Mover para retirada disponível" at bounding box center [273, 209] width 75 height 12
click at [276, 207] on div "Mover para retirada disponível" at bounding box center [273, 209] width 75 height 12
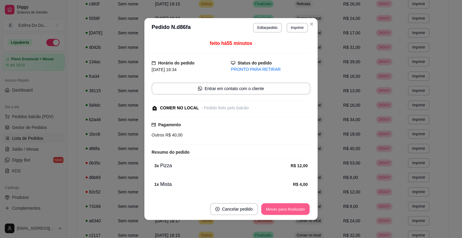
click at [275, 207] on button "Mover para finalizado" at bounding box center [286, 209] width 48 height 12
click at [275, 207] on div "Mover para finalizado" at bounding box center [281, 209] width 58 height 12
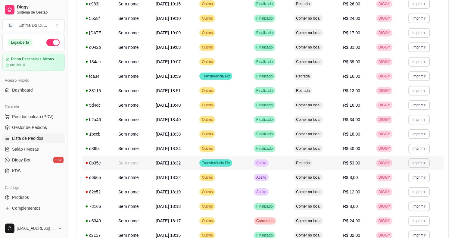
click at [265, 164] on span "Aceito" at bounding box center [261, 162] width 12 height 5
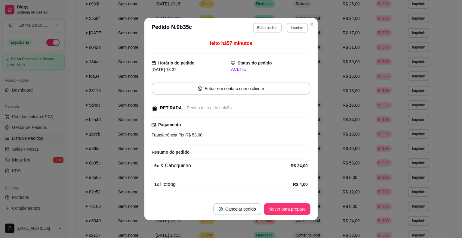
click at [285, 216] on footer "Cancelar pedido Mover para preparo" at bounding box center [231, 209] width 173 height 22
click at [287, 214] on button "Mover para preparo" at bounding box center [287, 209] width 45 height 12
click at [287, 214] on div "Mover para preparo" at bounding box center [287, 209] width 47 height 12
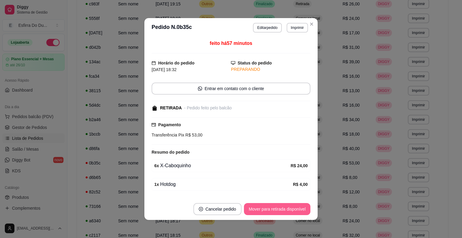
click at [287, 214] on button "Mover para retirada disponível" at bounding box center [277, 209] width 67 height 12
click at [287, 214] on div "Mover para retirada disponível" at bounding box center [273, 209] width 75 height 12
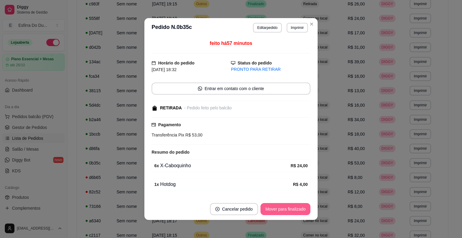
click at [287, 214] on button "Mover para finalizado" at bounding box center [286, 209] width 50 height 12
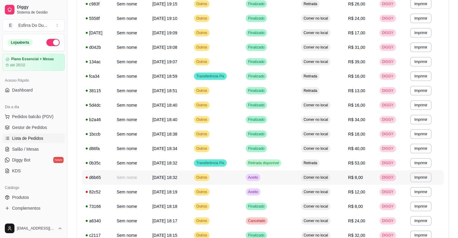
click at [252, 178] on tr "**********" at bounding box center [263, 177] width 362 height 14
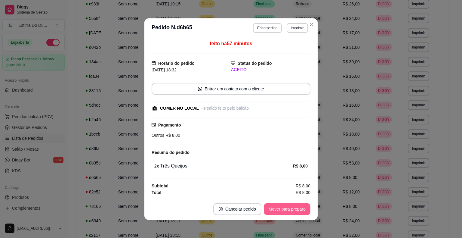
click at [277, 209] on button "Mover para preparo" at bounding box center [287, 209] width 47 height 12
click at [277, 209] on div "Mover para preparo" at bounding box center [283, 209] width 55 height 12
click at [277, 209] on button "Mover para retirada disponível" at bounding box center [277, 209] width 64 height 12
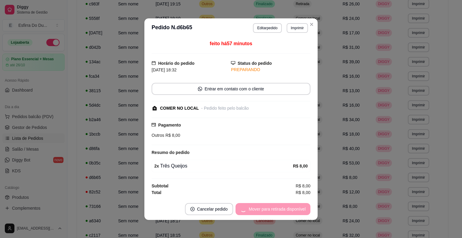
click at [277, 209] on div "Mover para retirada disponível" at bounding box center [273, 209] width 75 height 12
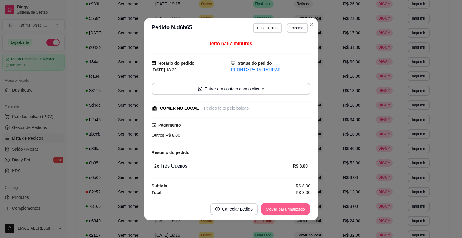
click at [277, 209] on button "Mover para finalizado" at bounding box center [286, 209] width 48 height 12
click at [277, 209] on div "Mover para finalizado" at bounding box center [281, 209] width 58 height 12
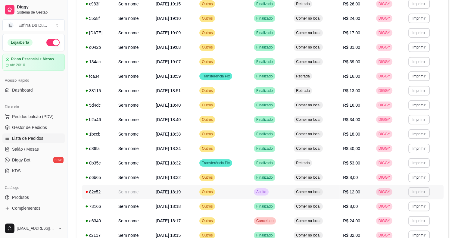
click at [259, 192] on td "Aceito" at bounding box center [270, 192] width 40 height 14
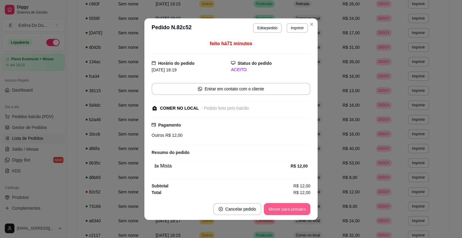
click at [279, 211] on button "Mover para preparo" at bounding box center [287, 209] width 47 height 12
click at [279, 211] on div "Mover para preparo" at bounding box center [283, 209] width 55 height 12
click at [279, 211] on button "Mover para retirada disponível" at bounding box center [277, 209] width 67 height 12
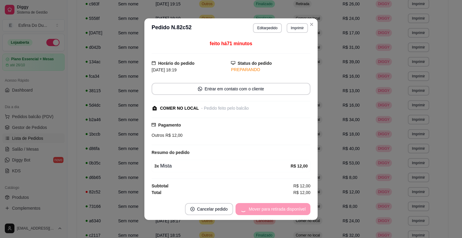
click at [279, 211] on div "Mover para retirada disponível" at bounding box center [273, 209] width 75 height 12
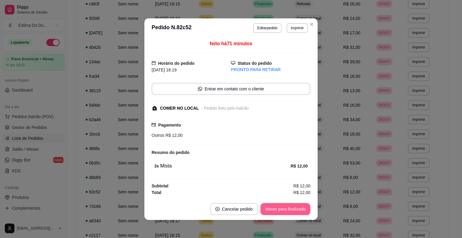
click at [279, 208] on button "Mover para finalizado" at bounding box center [286, 209] width 50 height 12
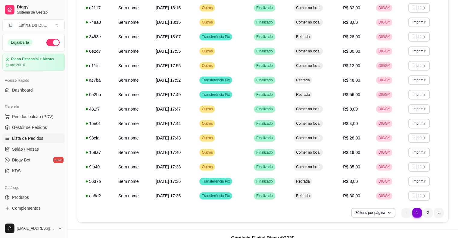
scroll to position [326, 0]
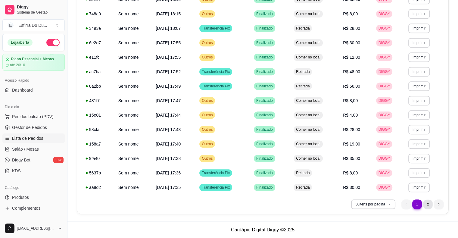
click at [430, 204] on li "2" at bounding box center [427, 203] width 9 height 9
click at [429, 204] on li "2" at bounding box center [428, 204] width 10 height 10
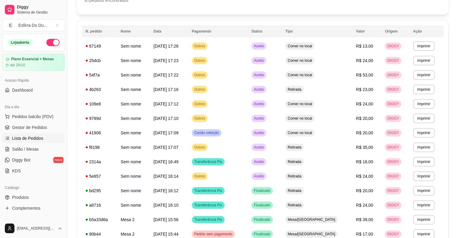
scroll to position [48, 0]
click at [265, 179] on span "Aceito" at bounding box center [259, 176] width 12 height 5
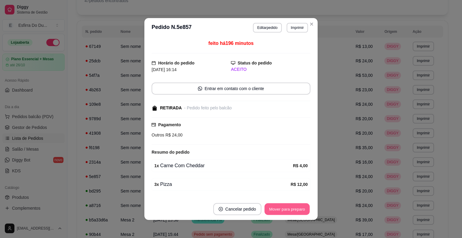
click at [283, 210] on button "Mover para preparo" at bounding box center [287, 209] width 45 height 12
click at [283, 210] on div "Mover para preparo" at bounding box center [287, 209] width 47 height 12
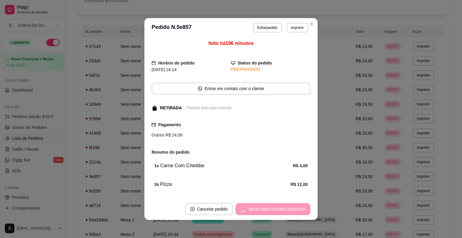
click at [283, 210] on div "Mover para retirada disponível" at bounding box center [273, 209] width 75 height 12
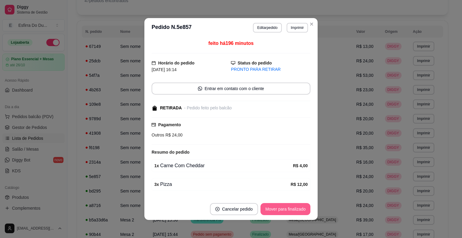
click at [283, 210] on button "Mover para finalizado" at bounding box center [286, 209] width 50 height 12
click at [283, 210] on div "Mover para finalizado" at bounding box center [281, 209] width 58 height 12
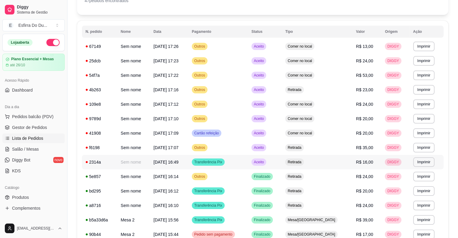
click at [265, 162] on span "Aceito" at bounding box center [259, 162] width 12 height 5
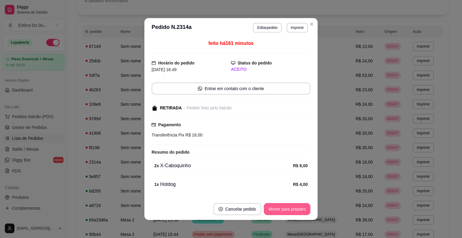
click at [284, 207] on button "Mover para preparo" at bounding box center [287, 209] width 47 height 12
click at [284, 207] on button "Mover para retirada disponível" at bounding box center [277, 209] width 64 height 12
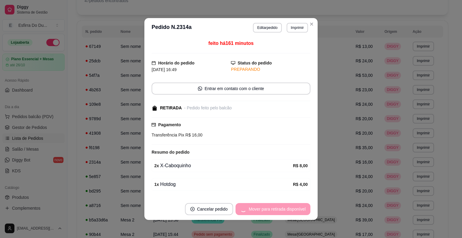
click at [284, 207] on div "Mover para retirada disponível" at bounding box center [273, 209] width 75 height 12
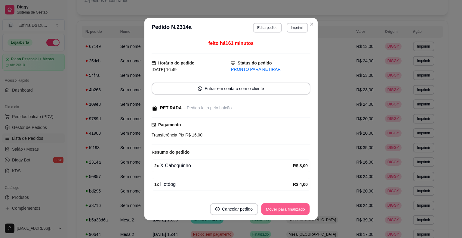
click at [284, 207] on button "Mover para finalizado" at bounding box center [286, 209] width 48 height 12
click at [284, 207] on div "Mover para finalizado" at bounding box center [281, 209] width 58 height 12
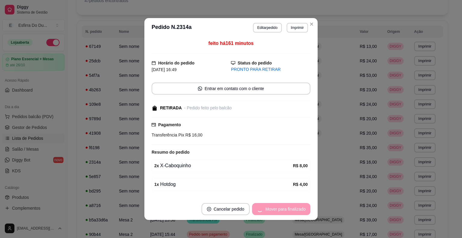
click at [283, 206] on div "Mover para finalizado" at bounding box center [281, 209] width 58 height 12
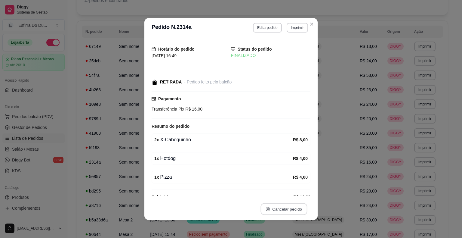
click at [283, 206] on button "Cancelar pedido" at bounding box center [284, 209] width 47 height 12
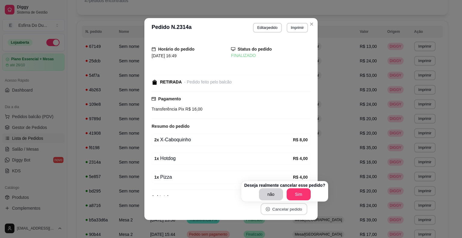
click at [283, 206] on button "Cancelar pedido" at bounding box center [284, 209] width 47 height 12
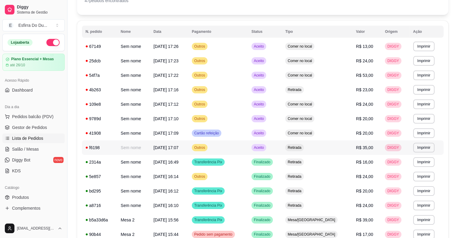
click at [265, 149] on span "Aceito" at bounding box center [259, 147] width 12 height 5
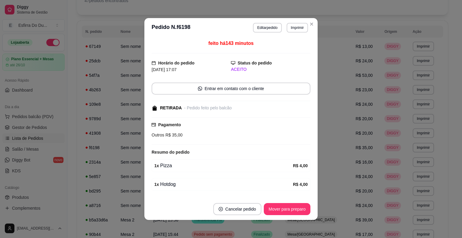
click at [293, 199] on footer "Cancelar pedido Mover para preparo" at bounding box center [231, 209] width 173 height 22
click at [289, 208] on button "Mover para preparo" at bounding box center [287, 209] width 47 height 12
click at [289, 208] on div "Mover para preparo" at bounding box center [283, 209] width 55 height 12
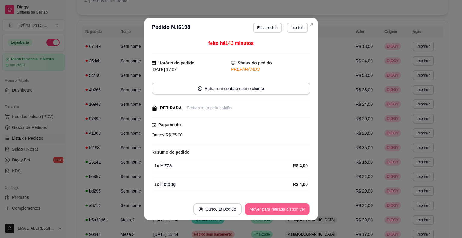
click at [289, 208] on button "Mover para retirada disponível" at bounding box center [277, 209] width 64 height 12
click at [289, 208] on div "Mover para retirada disponível" at bounding box center [277, 209] width 67 height 12
click at [289, 208] on button "Mover para finalizado" at bounding box center [286, 209] width 50 height 12
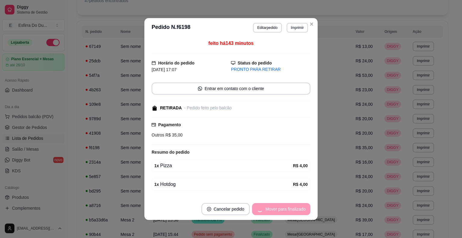
click at [289, 208] on div "Mover para finalizado" at bounding box center [281, 209] width 58 height 12
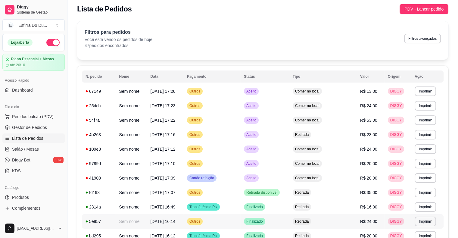
scroll to position [0, 0]
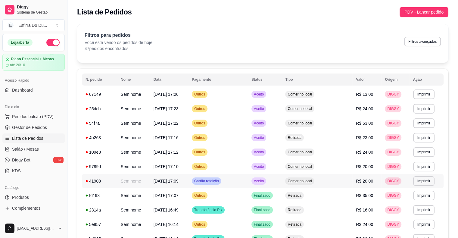
click at [265, 179] on span "Aceito" at bounding box center [259, 181] width 12 height 5
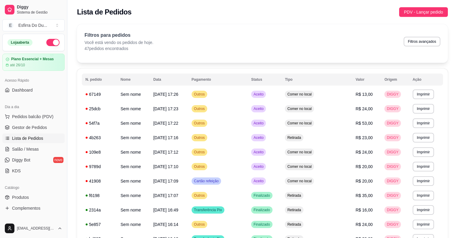
click at [286, 206] on button "Mover para preparo" at bounding box center [287, 209] width 47 height 12
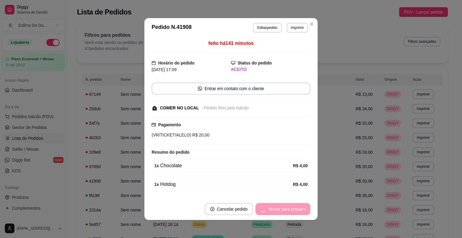
click at [286, 206] on div "Mover para preparo" at bounding box center [283, 209] width 55 height 12
click at [286, 206] on div "Mover para retirada disponível" at bounding box center [273, 209] width 75 height 12
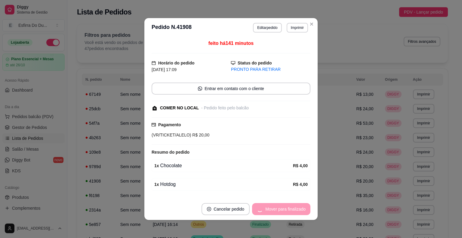
click at [286, 206] on div "Mover para finalizado" at bounding box center [281, 209] width 58 height 12
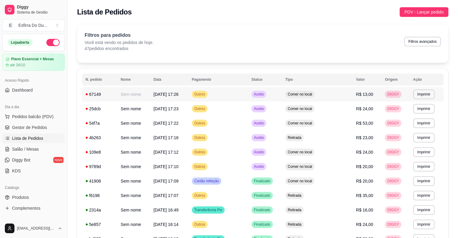
click at [265, 96] on span "Aceito" at bounding box center [259, 94] width 12 height 5
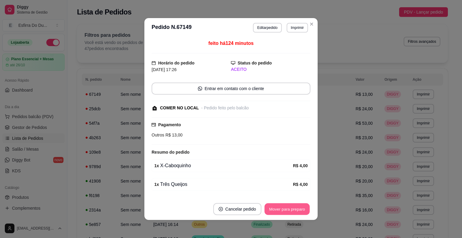
click at [293, 208] on button "Mover para preparo" at bounding box center [287, 209] width 45 height 12
click at [293, 208] on div "Mover para preparo" at bounding box center [283, 209] width 55 height 12
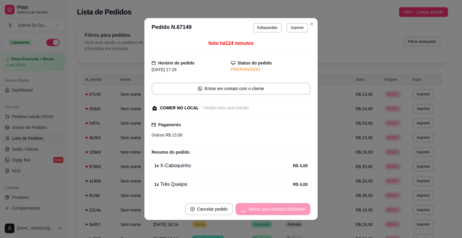
click at [293, 208] on div "Mover para retirada disponível" at bounding box center [273, 209] width 75 height 12
click at [292, 208] on div "Mover para retirada disponível" at bounding box center [273, 209] width 75 height 12
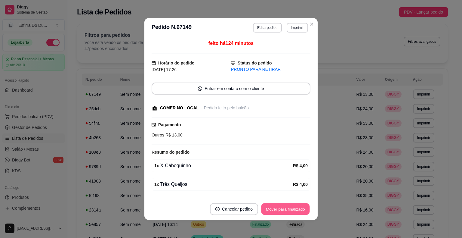
click at [291, 208] on button "Mover para finalizado" at bounding box center [286, 209] width 48 height 12
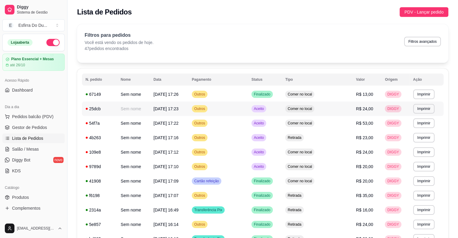
click at [273, 114] on td "Aceito" at bounding box center [265, 108] width 34 height 14
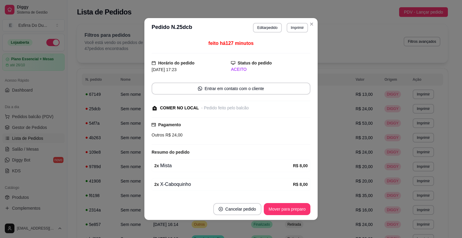
click at [290, 215] on footer "Cancelar pedido Mover para preparo" at bounding box center [231, 209] width 173 height 22
click at [290, 210] on button "Mover para preparo" at bounding box center [287, 209] width 47 height 12
click at [290, 210] on div "Mover para preparo" at bounding box center [283, 209] width 55 height 12
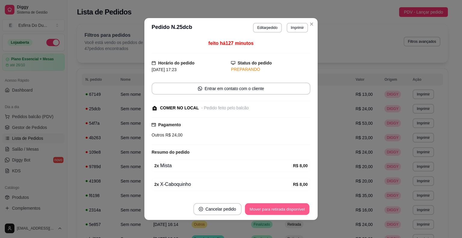
click at [290, 210] on button "Mover para retirada disponível" at bounding box center [277, 209] width 64 height 12
click at [289, 210] on div "Mover para retirada disponível" at bounding box center [273, 209] width 75 height 12
click at [289, 209] on div "Mover para retirada disponível" at bounding box center [273, 209] width 75 height 12
click at [288, 207] on button "Mover para finalizado" at bounding box center [286, 209] width 48 height 12
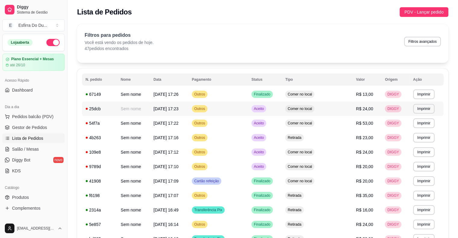
click at [280, 113] on td "Aceito" at bounding box center [265, 108] width 34 height 14
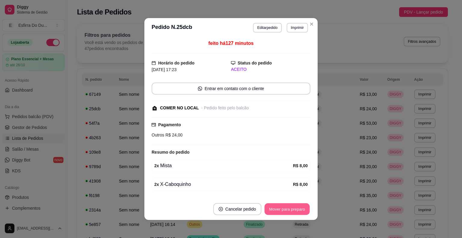
click at [287, 208] on button "Mover para preparo" at bounding box center [287, 209] width 45 height 12
click at [287, 208] on div "Mover para preparo" at bounding box center [287, 209] width 47 height 12
click at [287, 208] on div "Mover para preparo" at bounding box center [283, 209] width 55 height 12
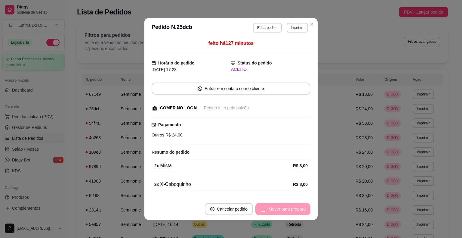
click at [287, 208] on div "Mover para preparo" at bounding box center [283, 209] width 55 height 12
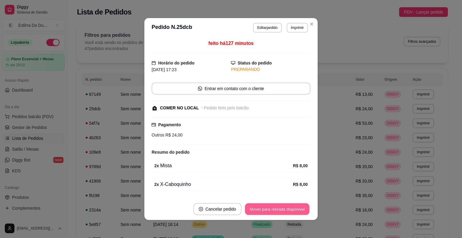
click at [287, 208] on button "Mover para retirada disponível" at bounding box center [277, 209] width 64 height 12
click at [285, 208] on div "Mover para retirada disponível" at bounding box center [273, 209] width 75 height 12
click at [285, 208] on button "Mover para finalizado" at bounding box center [286, 209] width 48 height 12
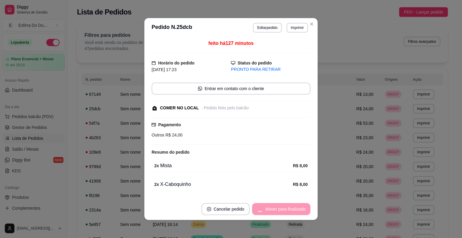
click at [285, 208] on div "Mover para finalizado" at bounding box center [281, 209] width 58 height 12
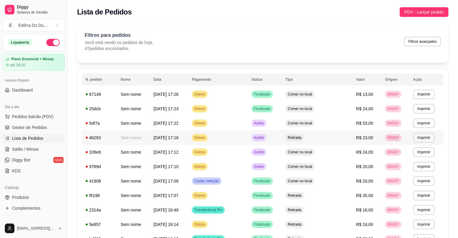
click at [277, 141] on td "Aceito" at bounding box center [265, 137] width 34 height 14
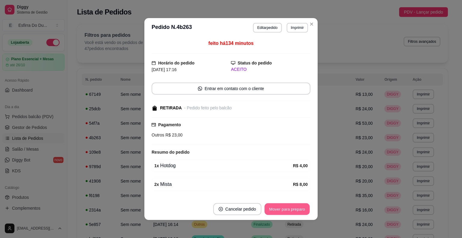
click at [291, 215] on button "Mover para preparo" at bounding box center [287, 209] width 45 height 12
click at [291, 215] on button "Mover para retirada disponível" at bounding box center [277, 209] width 64 height 12
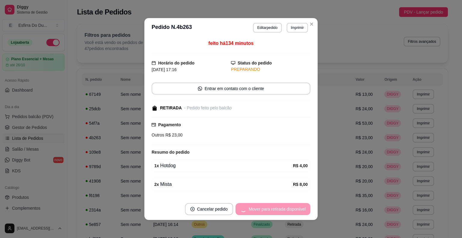
click at [291, 215] on div "Mover para retirada disponível" at bounding box center [273, 209] width 75 height 12
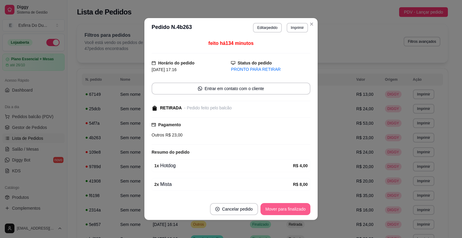
click at [291, 215] on button "Mover para finalizado" at bounding box center [286, 209] width 50 height 12
click at [291, 215] on div "Mover para finalizado" at bounding box center [281, 209] width 58 height 12
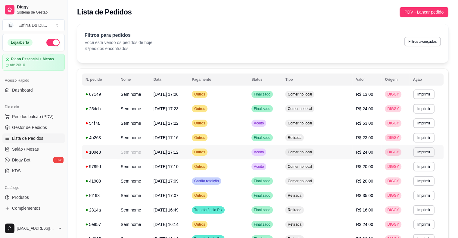
click at [276, 159] on td "Aceito" at bounding box center [265, 152] width 34 height 14
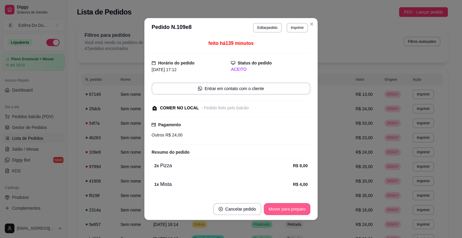
click at [289, 211] on button "Mover para preparo" at bounding box center [287, 209] width 47 height 12
click at [289, 211] on div "Mover para preparo" at bounding box center [283, 209] width 55 height 12
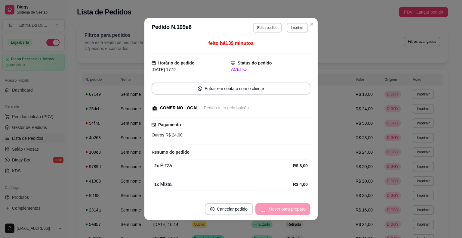
click at [289, 211] on div "Mover para preparo" at bounding box center [283, 209] width 55 height 12
click at [289, 210] on div "Mover para retirada disponível" at bounding box center [273, 209] width 75 height 12
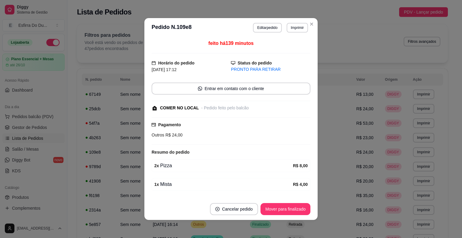
click at [289, 209] on button "Mover para finalizado" at bounding box center [286, 209] width 50 height 12
click at [289, 209] on div "Mover para finalizado" at bounding box center [281, 209] width 58 height 12
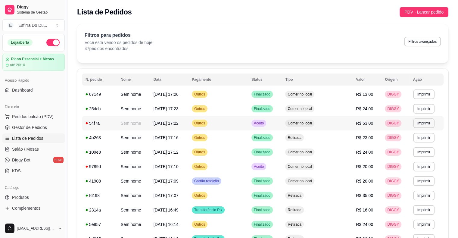
click at [265, 124] on span "Aceito" at bounding box center [259, 123] width 12 height 5
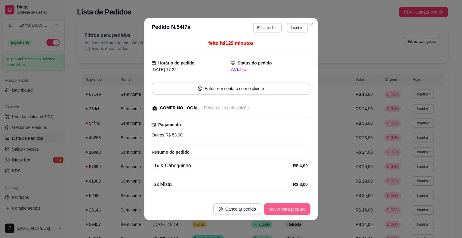
click at [288, 205] on button "Mover para preparo" at bounding box center [287, 209] width 47 height 12
click at [288, 206] on div "Mover para preparo" at bounding box center [283, 209] width 55 height 12
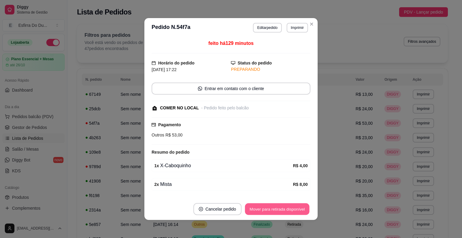
click at [288, 207] on button "Mover para retirada disponível" at bounding box center [277, 209] width 64 height 12
click at [288, 207] on div "Mover para retirada disponível" at bounding box center [273, 209] width 75 height 12
click at [289, 207] on div "Mover para retirada disponível" at bounding box center [273, 209] width 75 height 12
click at [289, 209] on div "Mover para retirada disponível" at bounding box center [273, 209] width 75 height 12
click at [289, 209] on button "Mover para finalizado" at bounding box center [286, 209] width 50 height 12
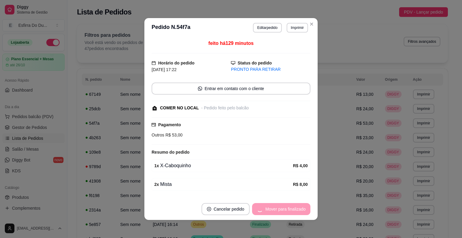
click at [289, 209] on div "Mover para finalizado" at bounding box center [281, 209] width 58 height 12
click at [291, 209] on div "Mover para finalizado" at bounding box center [281, 209] width 58 height 12
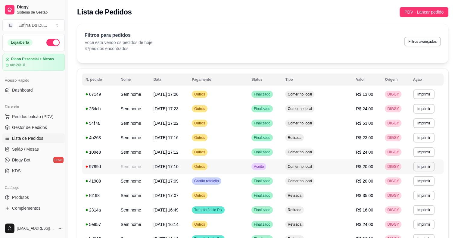
click at [276, 172] on td "Aceito" at bounding box center [265, 166] width 34 height 14
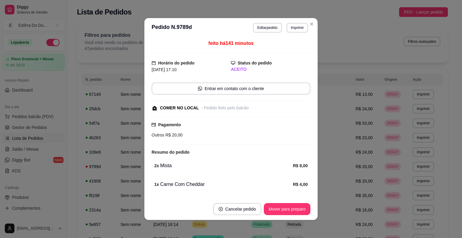
click at [285, 216] on footer "Cancelar pedido Mover para preparo" at bounding box center [231, 209] width 173 height 22
click at [287, 211] on button "Mover para preparo" at bounding box center [287, 209] width 45 height 12
click at [287, 211] on div "Mover para preparo" at bounding box center [283, 209] width 55 height 12
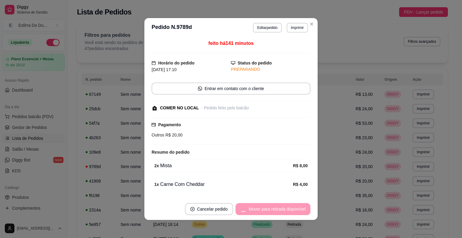
click at [287, 211] on div "Mover para retirada disponível" at bounding box center [273, 209] width 75 height 12
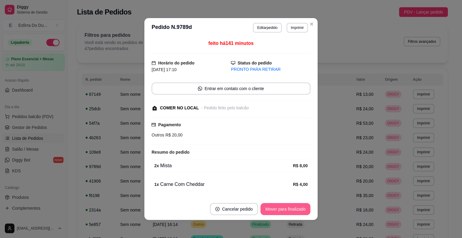
click at [287, 209] on button "Mover para finalizado" at bounding box center [286, 209] width 50 height 12
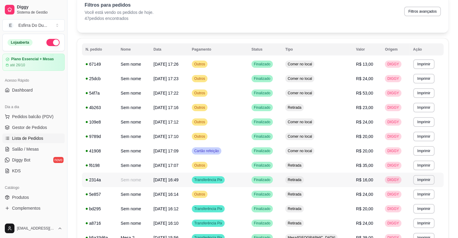
scroll to position [138, 0]
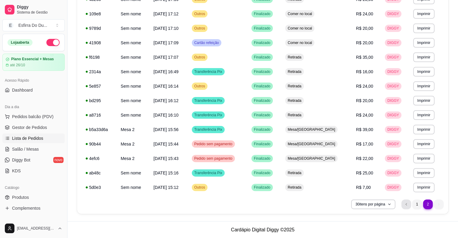
click at [409, 203] on li "previous page button" at bounding box center [406, 204] width 10 height 10
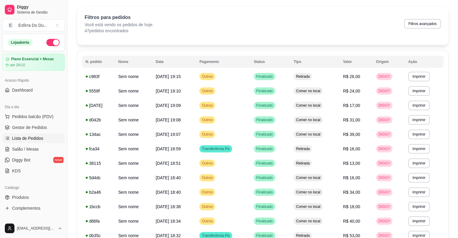
scroll to position [0, 0]
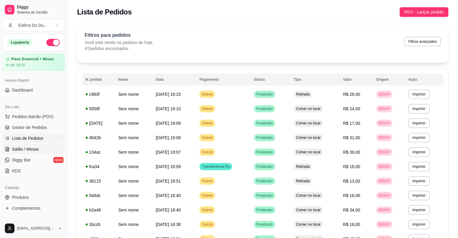
click at [37, 147] on span "Salão / Mesas" at bounding box center [25, 149] width 27 height 6
